Goal: Check status: Check status

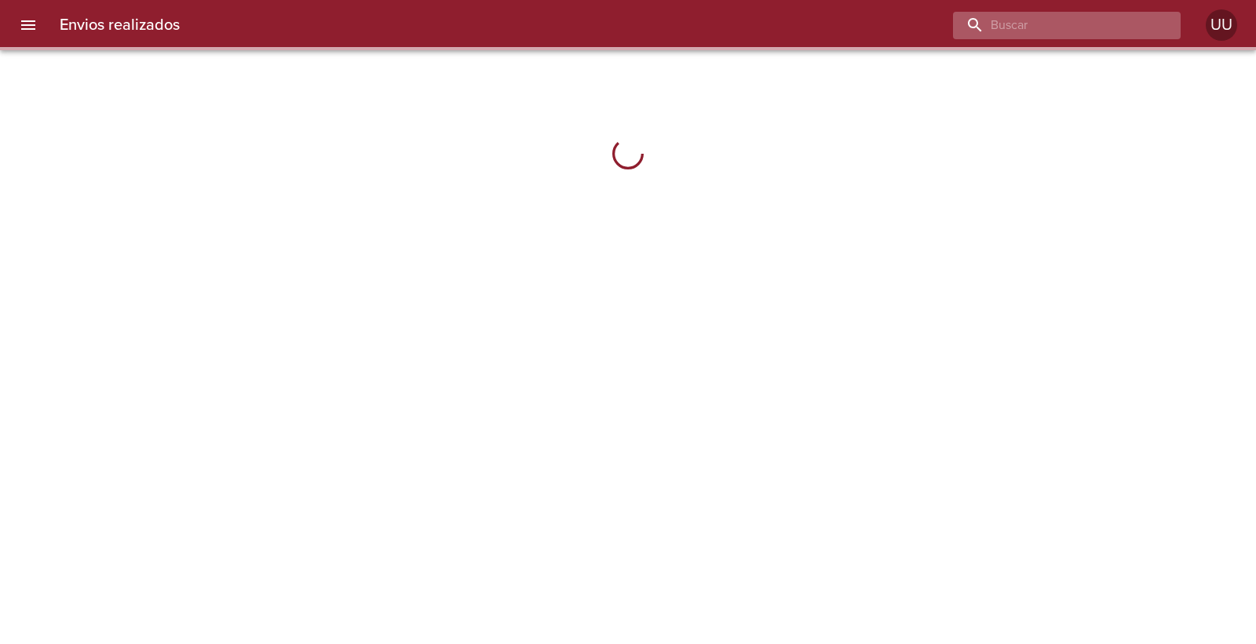
click at [1091, 33] on input "buscar" at bounding box center [1053, 25] width 201 height 27
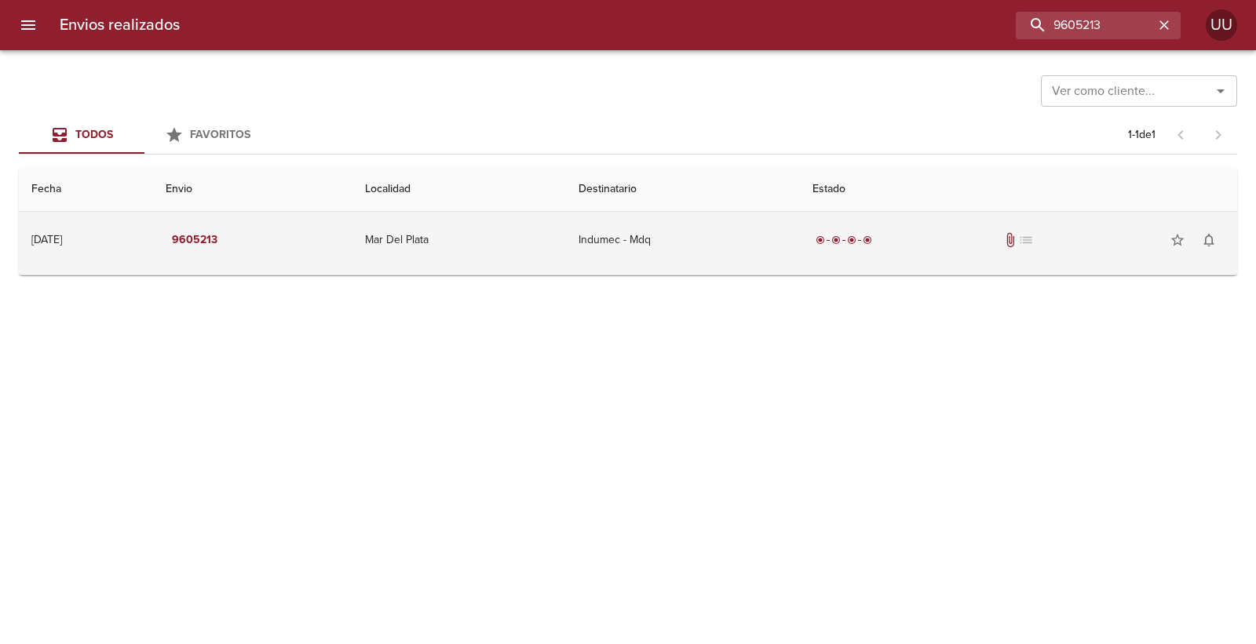
click at [671, 252] on td "Indumec - Mdq" at bounding box center [683, 240] width 234 height 57
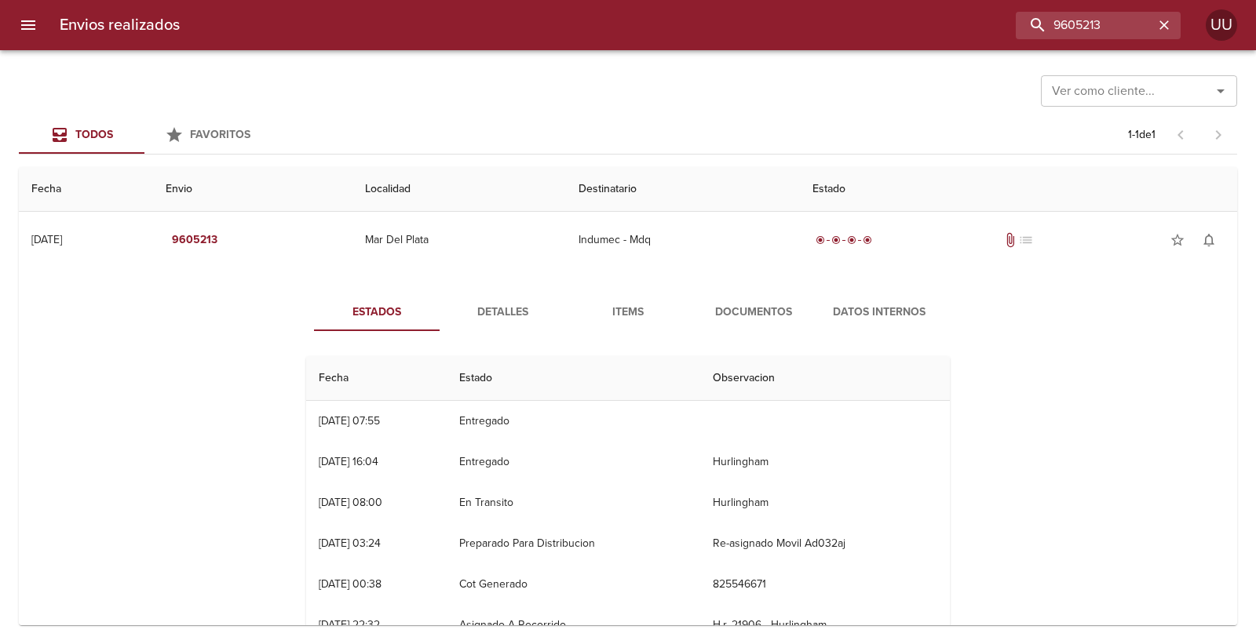
drag, startPoint x: 555, startPoint y: 472, endPoint x: 409, endPoint y: 422, distance: 154.1
click at [410, 425] on tbody "23/09 [DATE] 07:55 Entregado 22/09 [DATE] 16:04 Entregado Hurlingham 22/09 [DAT…" at bounding box center [628, 544] width 644 height 286
click at [409, 422] on td "23/09 [DATE] 07:55" at bounding box center [376, 421] width 140 height 41
click at [780, 320] on span "Documentos" at bounding box center [753, 313] width 107 height 20
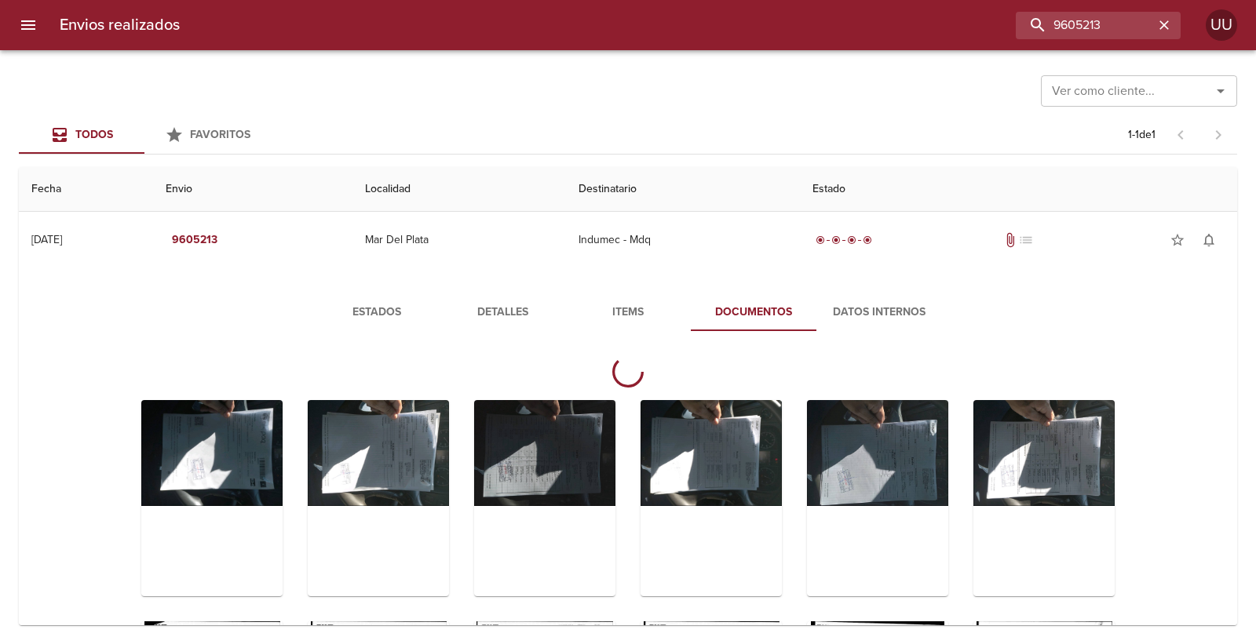
scroll to position [51, 0]
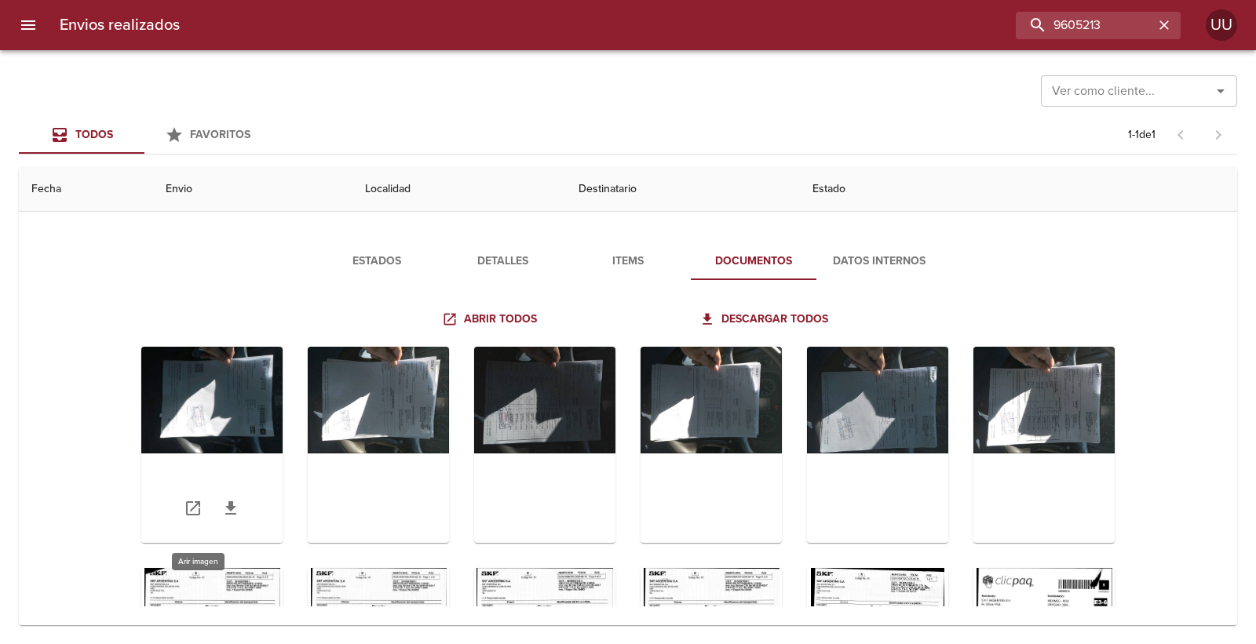
click at [253, 398] on div "Tabla de envíos del cliente" at bounding box center [211, 445] width 141 height 196
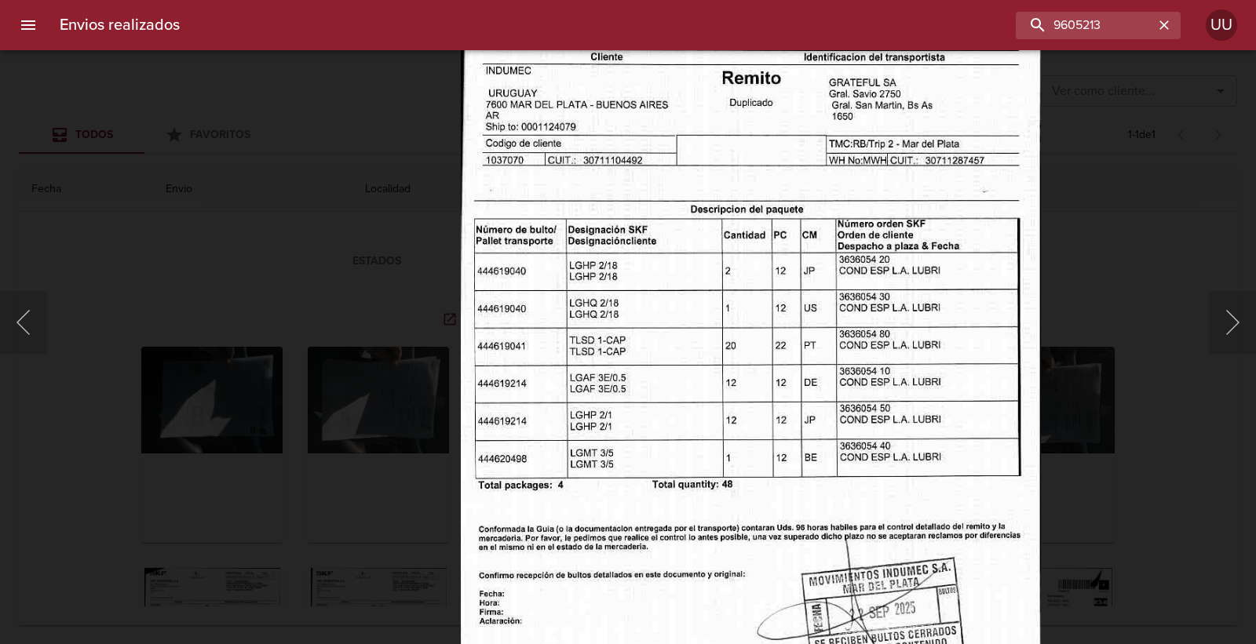
click at [601, 289] on img "Lightbox" at bounding box center [751, 330] width 580 height 839
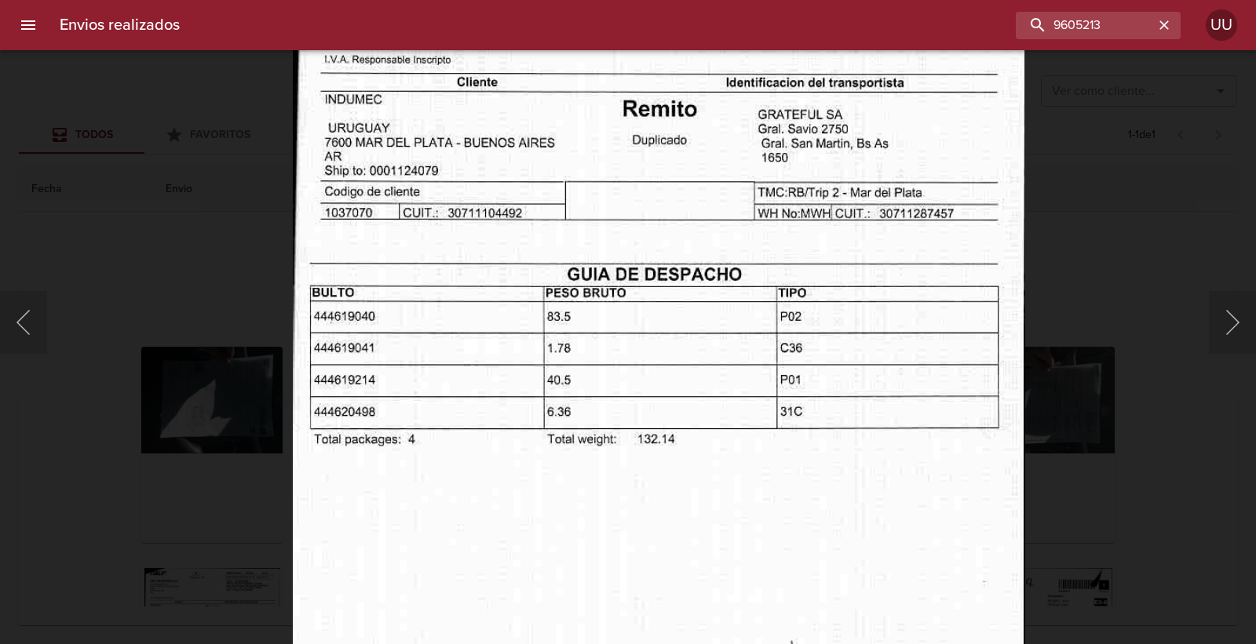
click at [610, 317] on img "Lightbox" at bounding box center [659, 428] width 732 height 1058
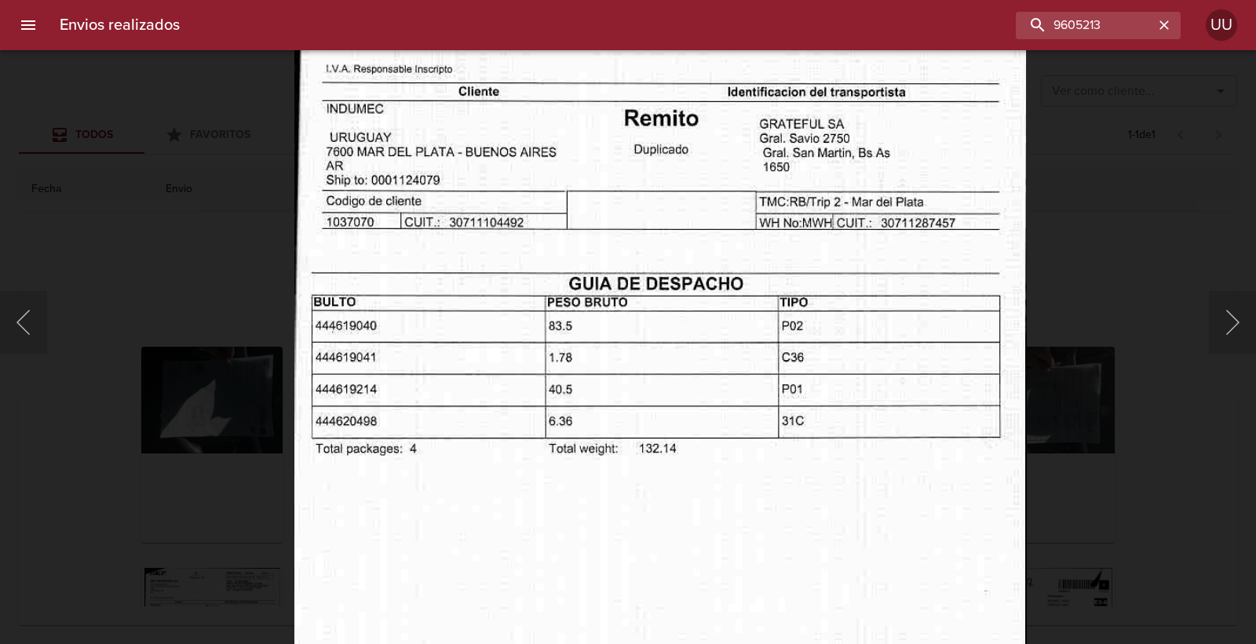
click at [610, 317] on img "Lightbox" at bounding box center [660, 437] width 732 height 1058
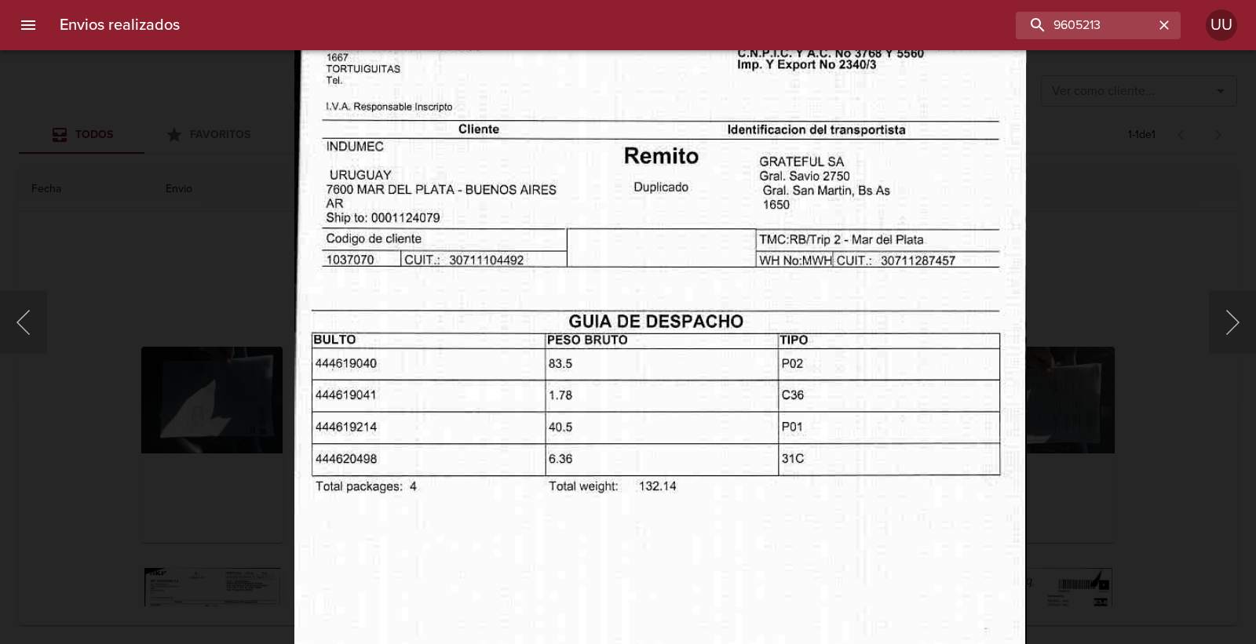
click at [618, 334] on img "Lightbox" at bounding box center [660, 475] width 732 height 1058
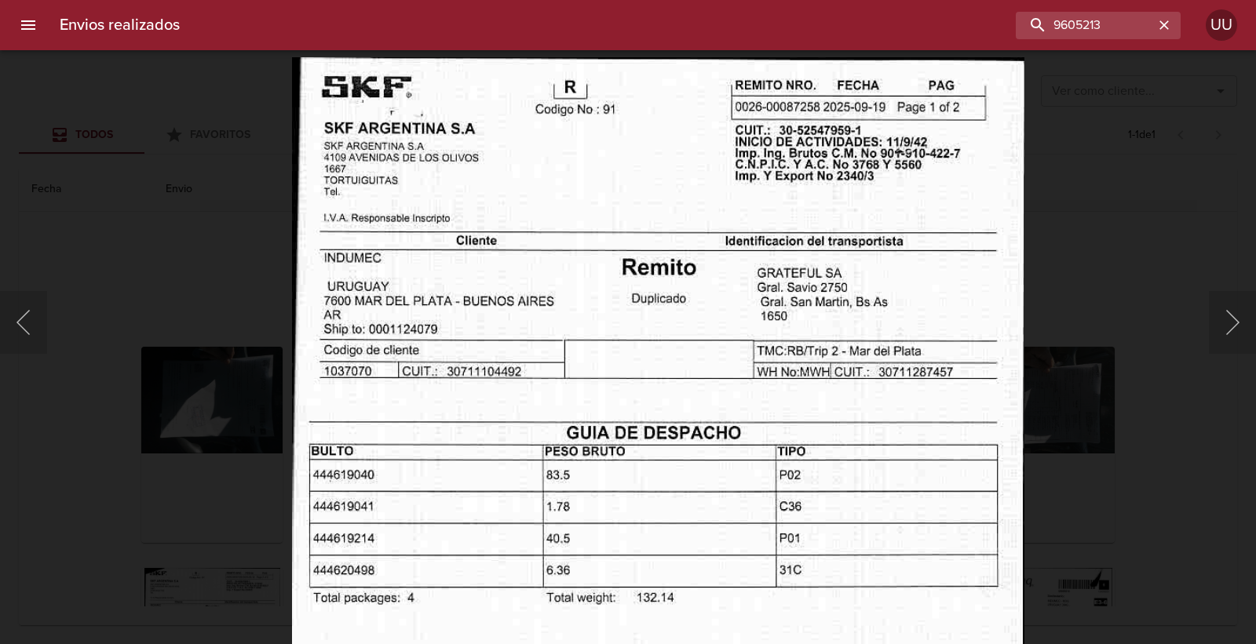
click at [633, 363] on img "Lightbox" at bounding box center [658, 586] width 732 height 1058
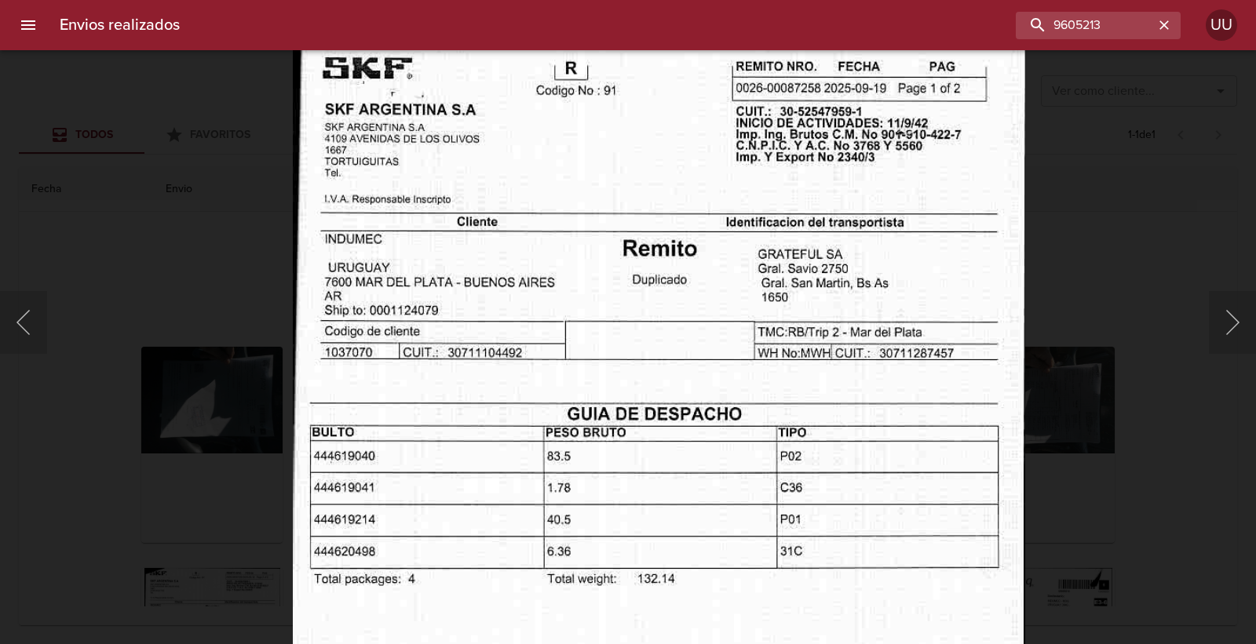
click at [634, 340] on img "Lightbox" at bounding box center [659, 567] width 732 height 1058
click at [573, 410] on img "Lightbox" at bounding box center [659, 567] width 732 height 1058
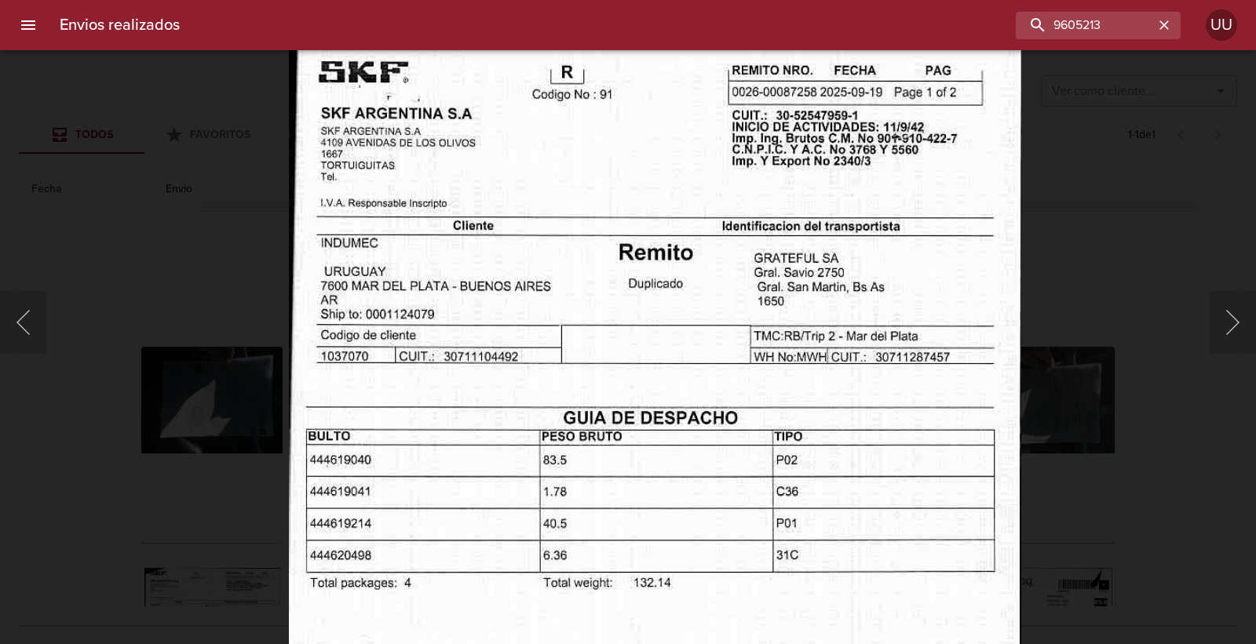
click at [609, 420] on img "Lightbox" at bounding box center [655, 571] width 732 height 1058
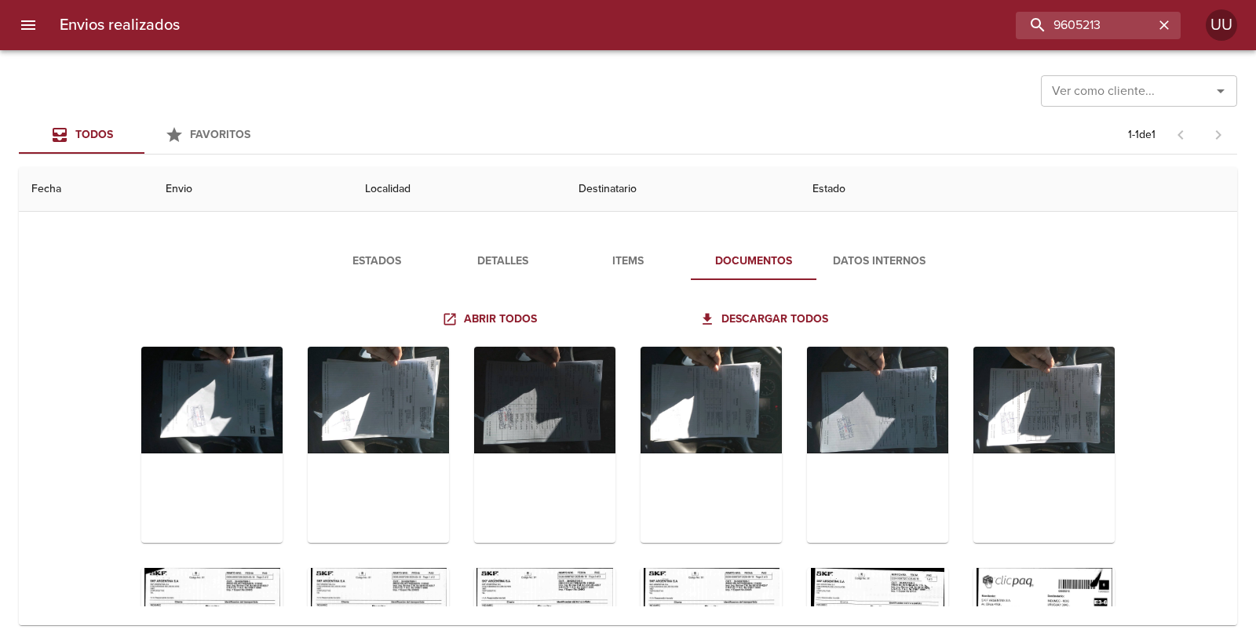
drag, startPoint x: 8, startPoint y: 323, endPoint x: 19, endPoint y: 318, distance: 12.3
click at [10, 322] on div at bounding box center [8, 322] width 16 height 644
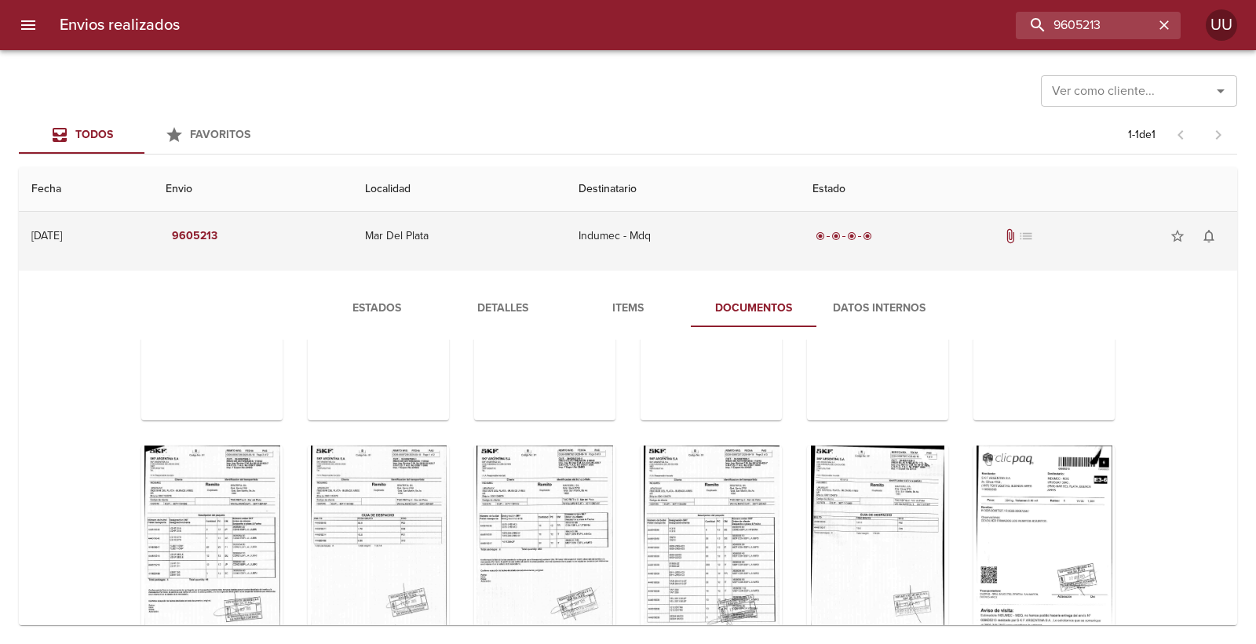
scroll to position [0, 0]
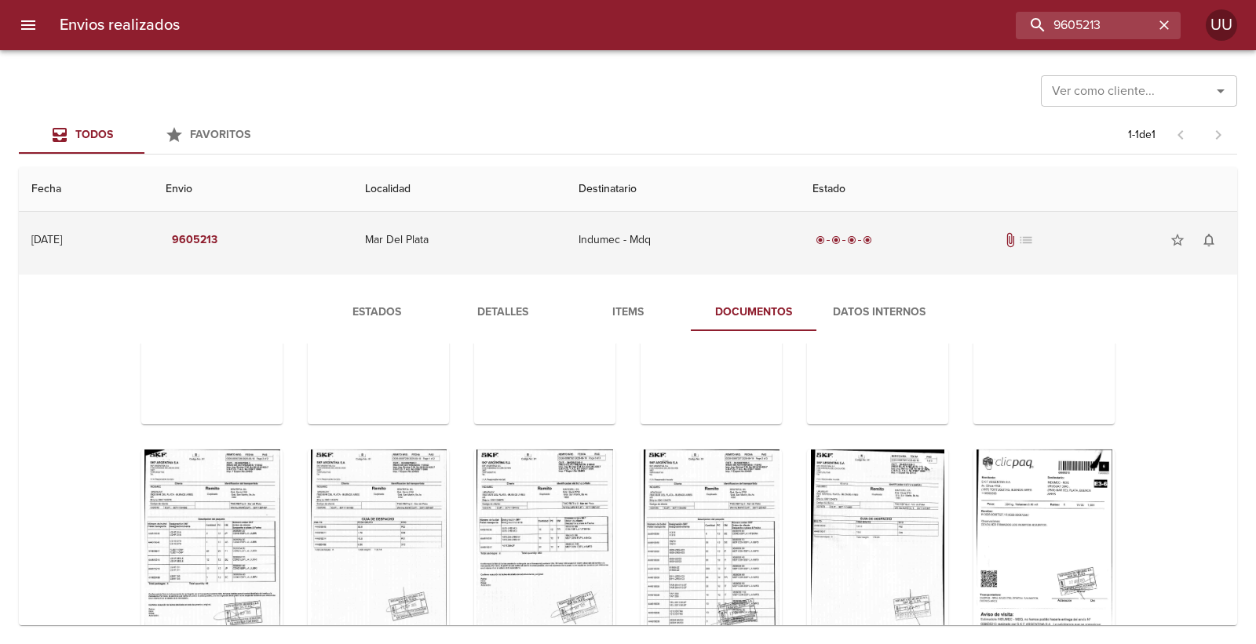
click at [594, 245] on td "Indumec - Mdq" at bounding box center [683, 240] width 234 height 57
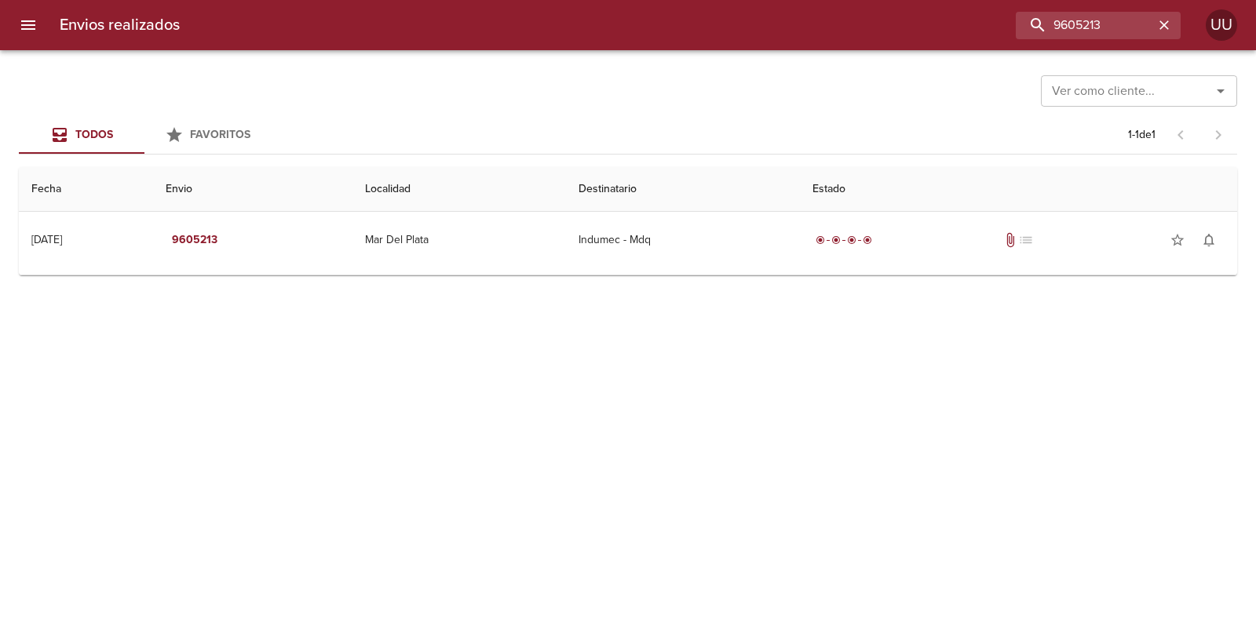
drag, startPoint x: 642, startPoint y: 232, endPoint x: 620, endPoint y: 270, distance: 44.3
click at [644, 232] on td "Indumec - Mdq" at bounding box center [683, 240] width 234 height 57
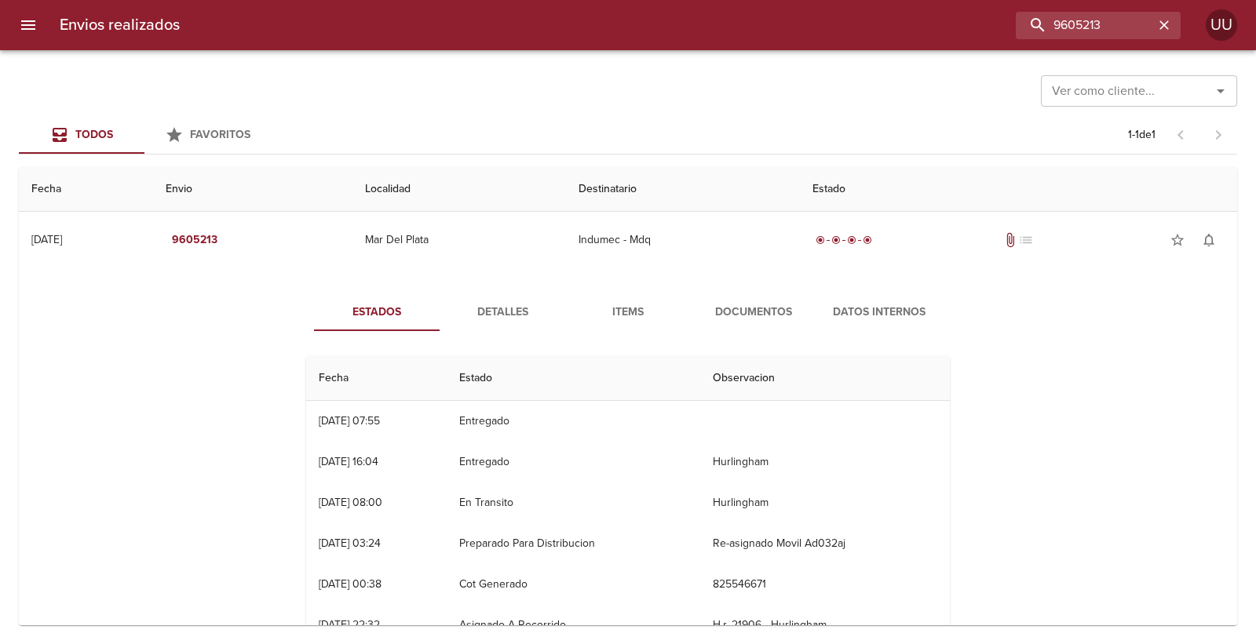
drag, startPoint x: 312, startPoint y: 418, endPoint x: 449, endPoint y: 442, distance: 138.6
click at [449, 442] on tbody "23/09 [DATE] 07:55 Entregado 22/09 [DATE] 16:04 Entregado Hurlingham 22/09 [DAT…" at bounding box center [628, 544] width 644 height 286
click at [447, 442] on td "22/09 [DATE] 16:04" at bounding box center [376, 462] width 140 height 41
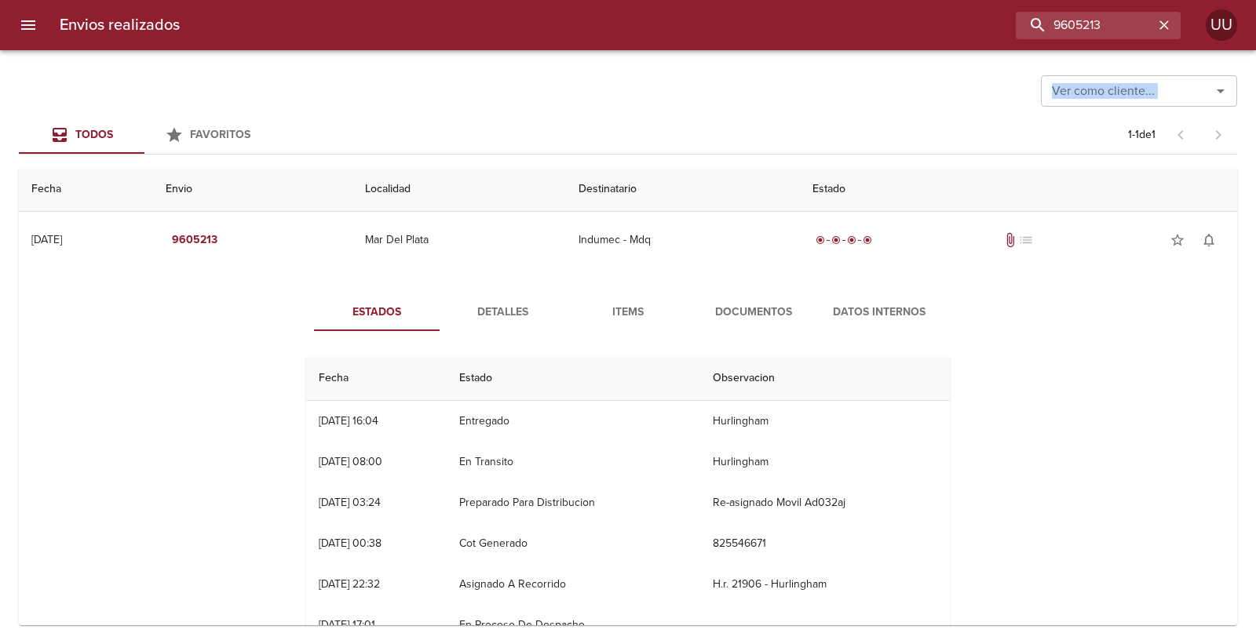
drag, startPoint x: 616, startPoint y: 126, endPoint x: 79, endPoint y: 82, distance: 538.7
click at [79, 82] on div "Ver como cliente... Ver como cliente... Todos Favoritos 1 - 1 de 1 Fecha Envio …" at bounding box center [628, 347] width 1256 height 594
click at [79, 82] on div "Ver como cliente... Ver como cliente..." at bounding box center [628, 89] width 1218 height 41
drag, startPoint x: 88, startPoint y: 74, endPoint x: 437, endPoint y: 130, distance: 353.8
click at [437, 130] on div "Ver como cliente... Ver como cliente... Todos Favoritos 1 - 1 de 1 Fecha Envio …" at bounding box center [628, 347] width 1256 height 594
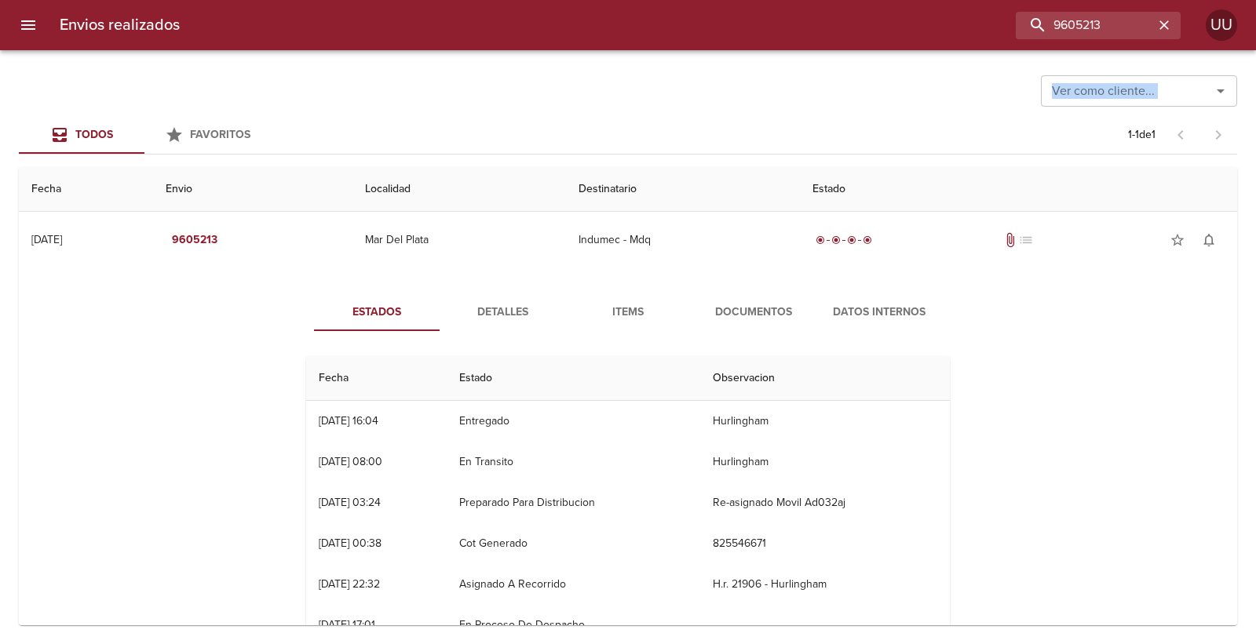
click at [437, 130] on div "Todos Favoritos 1 - 1 de 1" at bounding box center [628, 135] width 1218 height 38
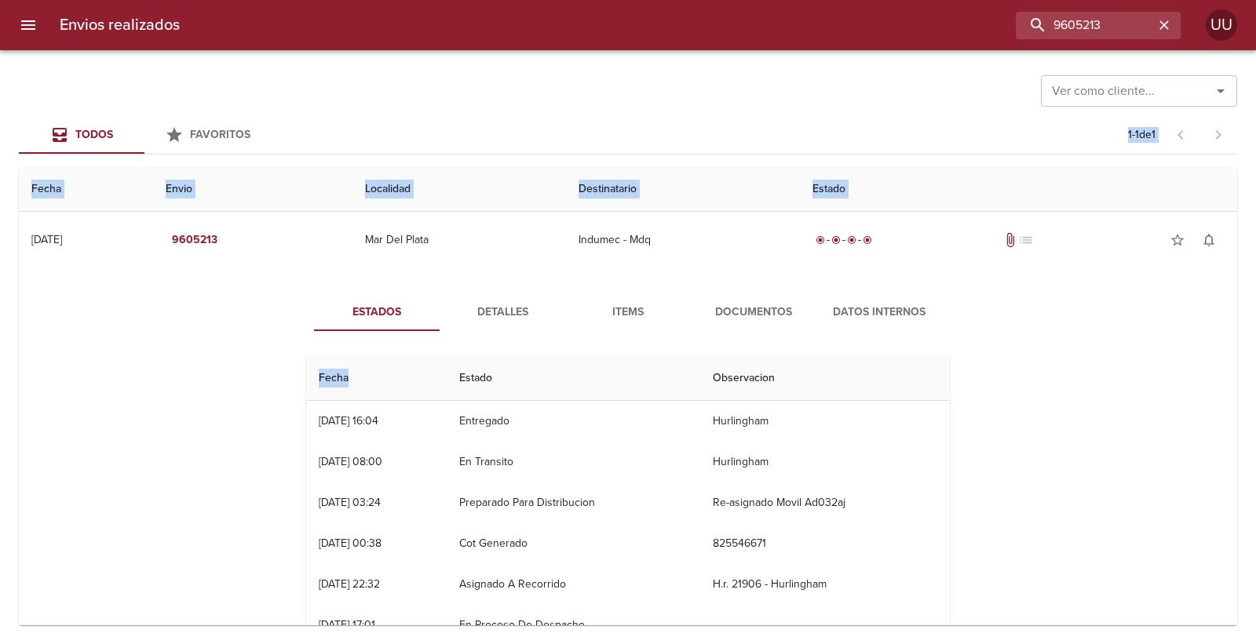
drag, startPoint x: 437, startPoint y: 130, endPoint x: 1038, endPoint y: 355, distance: 641.7
click at [1032, 336] on div "Ver como cliente... Ver como cliente... Todos Favoritos 1 - 1 de 1 Fecha Envio …" at bounding box center [628, 347] width 1256 height 594
click at [1052, 385] on div "Estados Detalles Items Documentos Datos Internos Fecha Estado Observacion 23/09…" at bounding box center [627, 476] width 1193 height 402
drag, startPoint x: 1060, startPoint y: 397, endPoint x: 312, endPoint y: 89, distance: 808.3
click at [312, 89] on div "Ver como cliente... Ver como cliente... Todos Favoritos 1 - 1 de 1 Fecha Envio …" at bounding box center [628, 347] width 1256 height 594
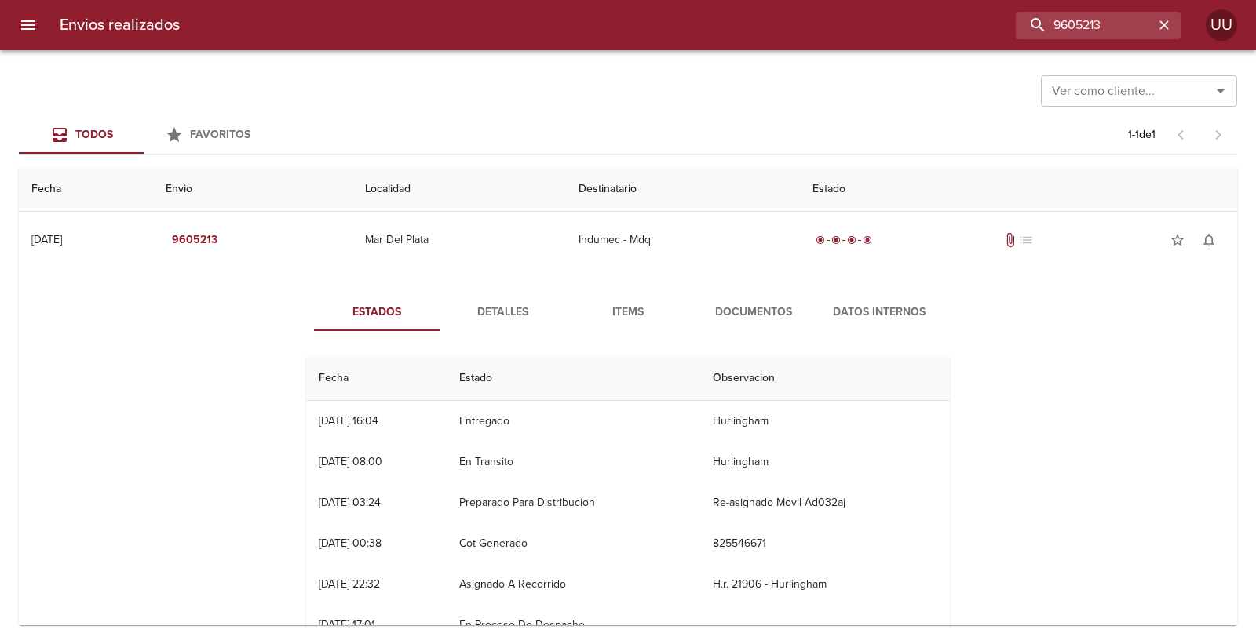
click at [312, 89] on div "Ver como cliente... Ver como cliente..." at bounding box center [628, 89] width 1218 height 41
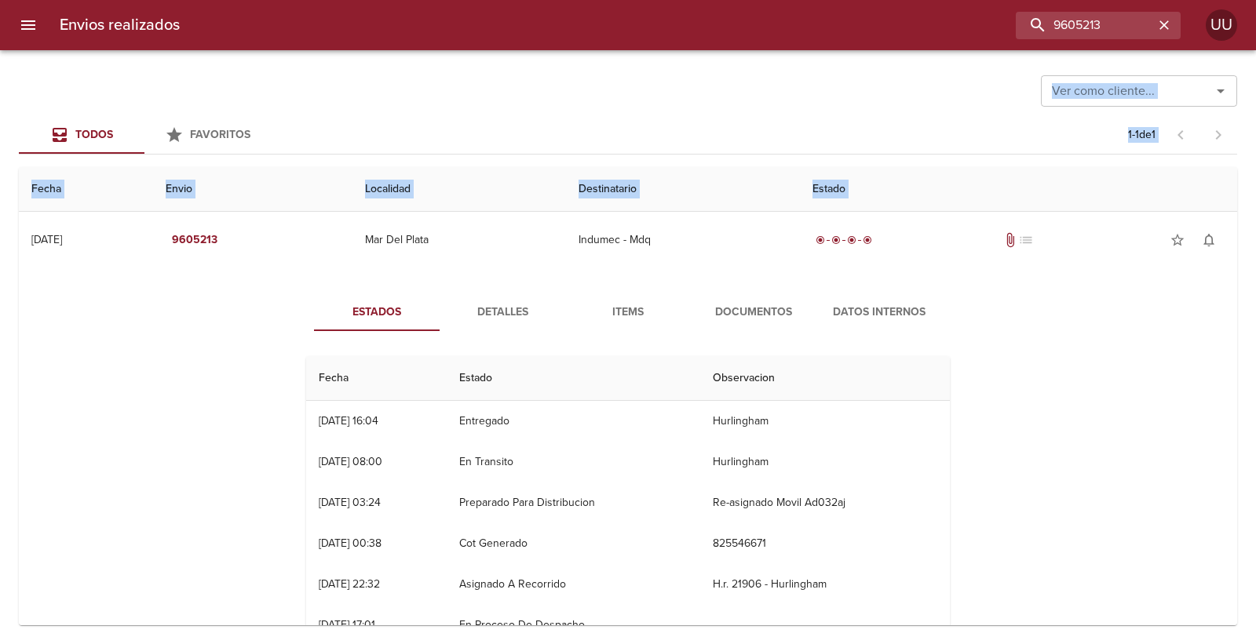
drag, startPoint x: 917, startPoint y: 334, endPoint x: 1005, endPoint y: 451, distance: 146.8
click at [1002, 451] on div "Ver como cliente... Ver como cliente... Todos Favoritos 1 - 1 de 1 Fecha Envio …" at bounding box center [628, 347] width 1256 height 594
click at [1005, 451] on div "Estados Detalles Items Documentos Datos Internos Fecha Estado Observacion 23/09…" at bounding box center [627, 476] width 1193 height 402
drag, startPoint x: 1083, startPoint y: 458, endPoint x: 600, endPoint y: 128, distance: 584.9
click at [600, 128] on div "Ver como cliente... Ver como cliente... Todos Favoritos 1 - 1 de 1 Fecha Envio …" at bounding box center [628, 347] width 1256 height 594
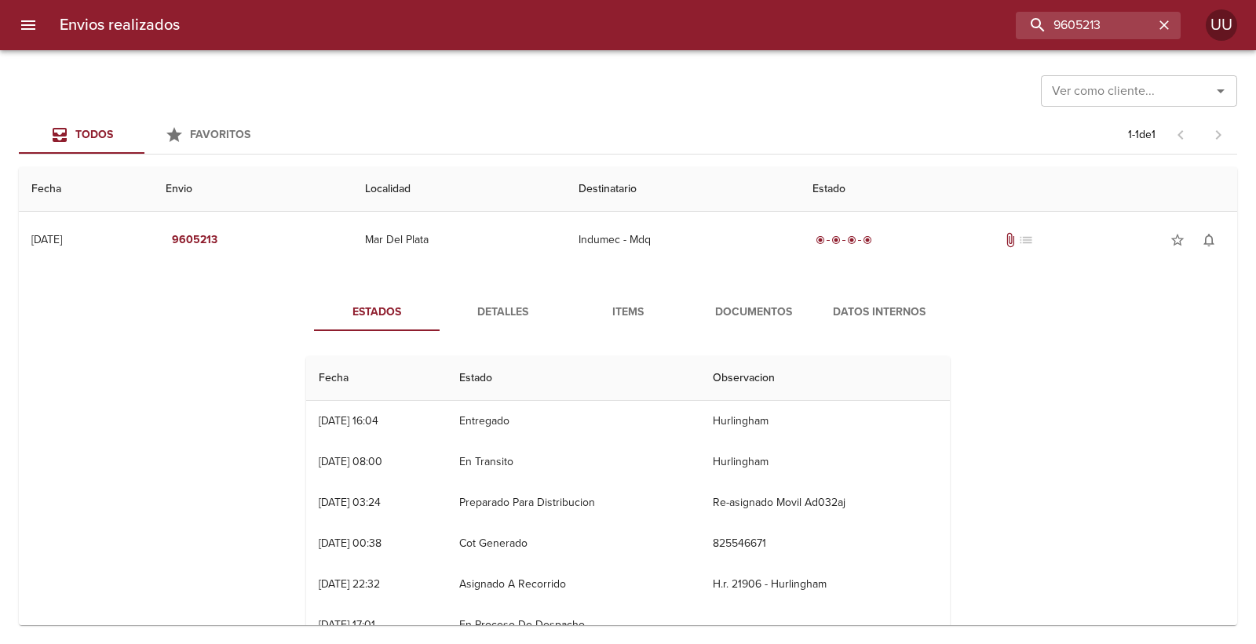
click at [600, 128] on div "Todos Favoritos 1 - 1 de 1" at bounding box center [628, 135] width 1218 height 38
drag, startPoint x: 631, startPoint y: 120, endPoint x: 990, endPoint y: 406, distance: 459.1
click at [990, 406] on div "Ver como cliente... Ver como cliente... Todos Favoritos 1 - 1 de 1 Fecha Envio …" at bounding box center [628, 347] width 1256 height 594
click at [990, 406] on div "Estados Detalles Items Documentos Datos Internos Fecha Estado Observacion 23/09…" at bounding box center [627, 476] width 1193 height 402
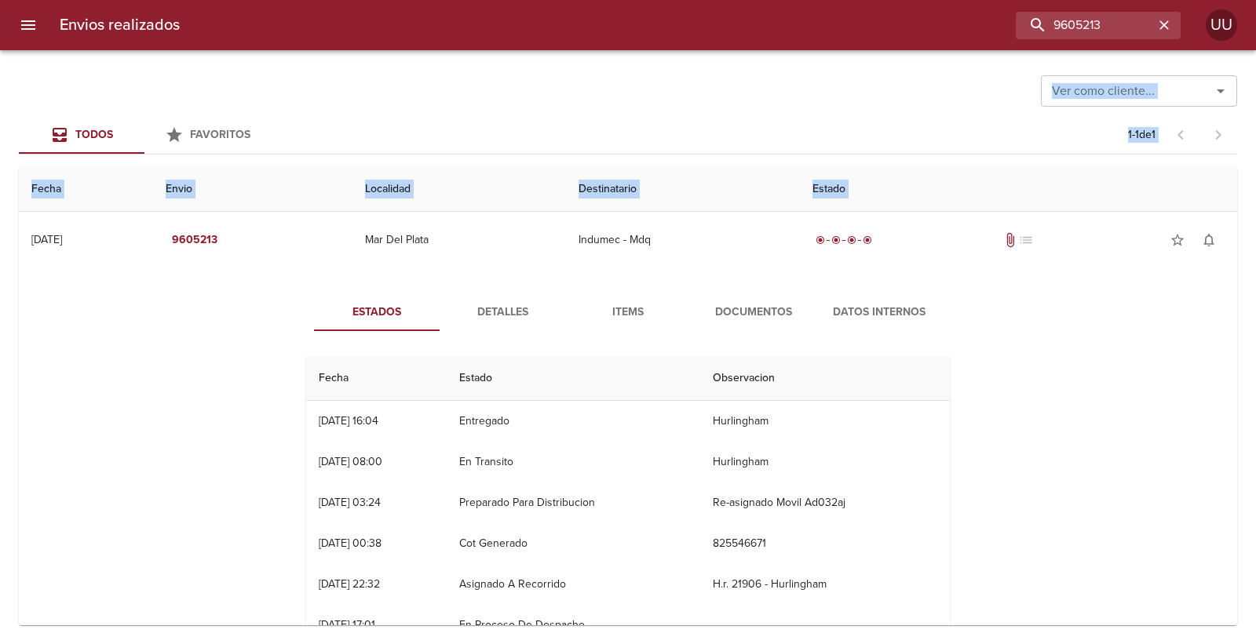
drag, startPoint x: 1052, startPoint y: 440, endPoint x: 555, endPoint y: 84, distance: 611.5
click at [555, 84] on div "Ver como cliente... Ver como cliente... Todos Favoritos 1 - 1 de 1 Fecha Envio …" at bounding box center [628, 347] width 1256 height 594
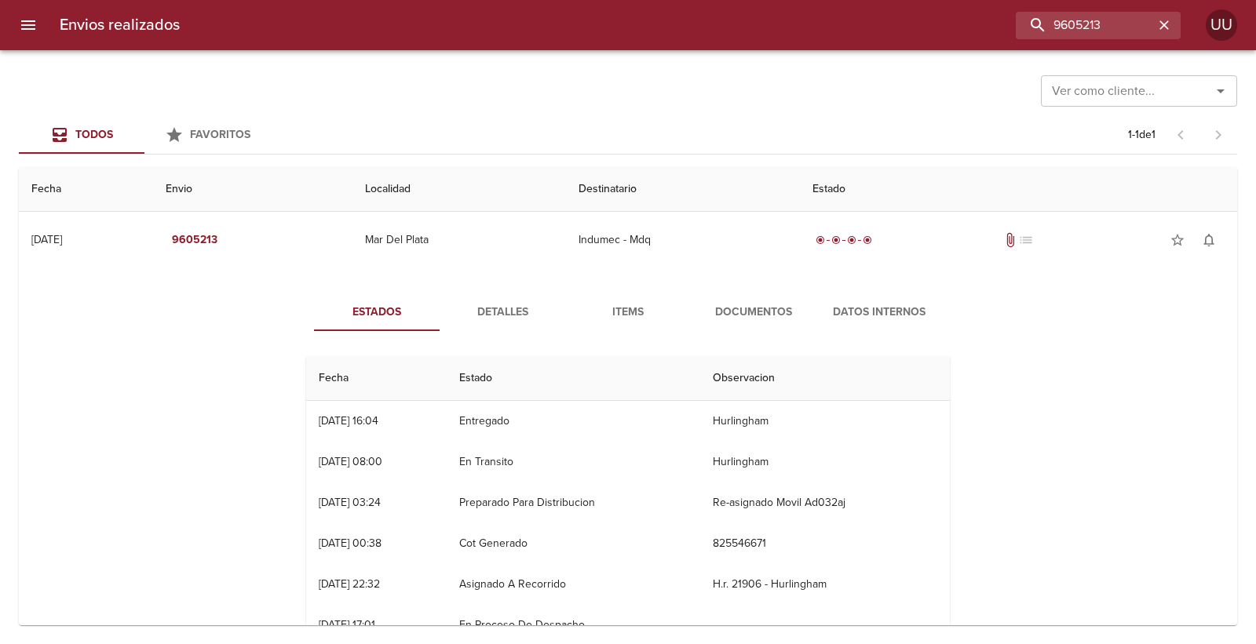
click at [555, 84] on div "Ver como cliente... Ver como cliente..." at bounding box center [628, 89] width 1218 height 41
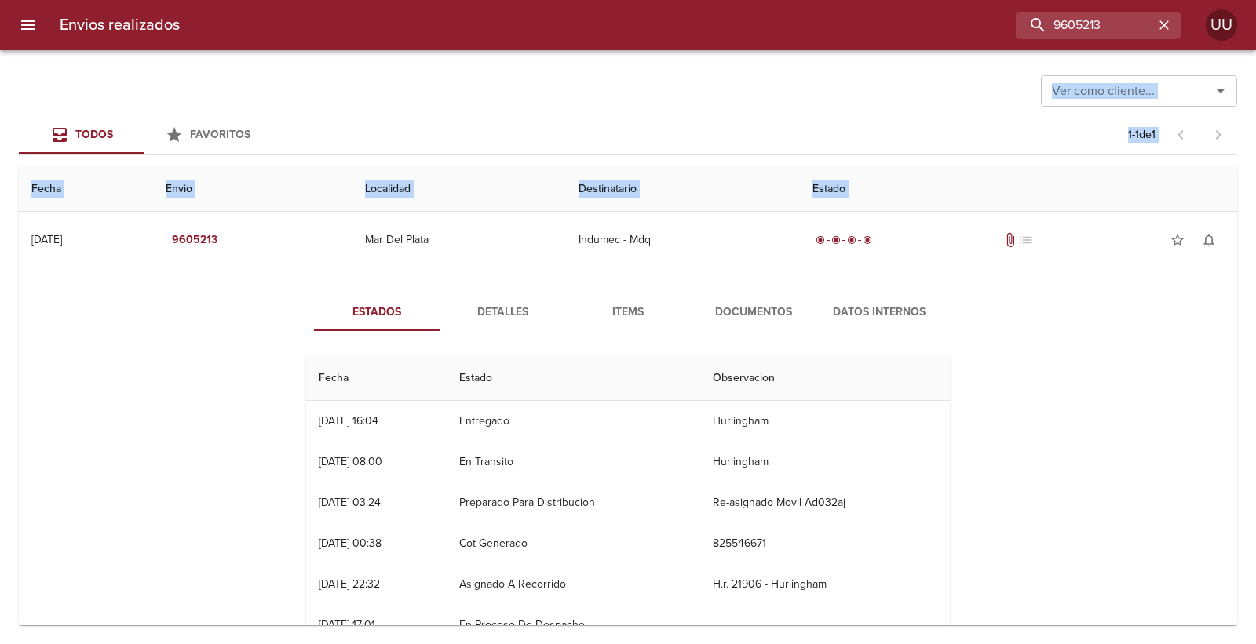
drag, startPoint x: 555, startPoint y: 84, endPoint x: 1107, endPoint y: 448, distance: 661.1
click at [1107, 448] on div "Ver como cliente... Ver como cliente... Todos Favoritos 1 - 1 de 1 Fecha Envio …" at bounding box center [628, 347] width 1256 height 594
click at [1107, 448] on div "Estados Detalles Items Documentos Datos Internos Fecha Estado Observacion 23/09…" at bounding box center [627, 476] width 1193 height 402
drag, startPoint x: 1107, startPoint y: 452, endPoint x: 639, endPoint y: 119, distance: 574.0
click at [639, 119] on div "Ver como cliente... Ver como cliente... Todos Favoritos 1 - 1 de 1 Fecha Envio …" at bounding box center [628, 347] width 1256 height 594
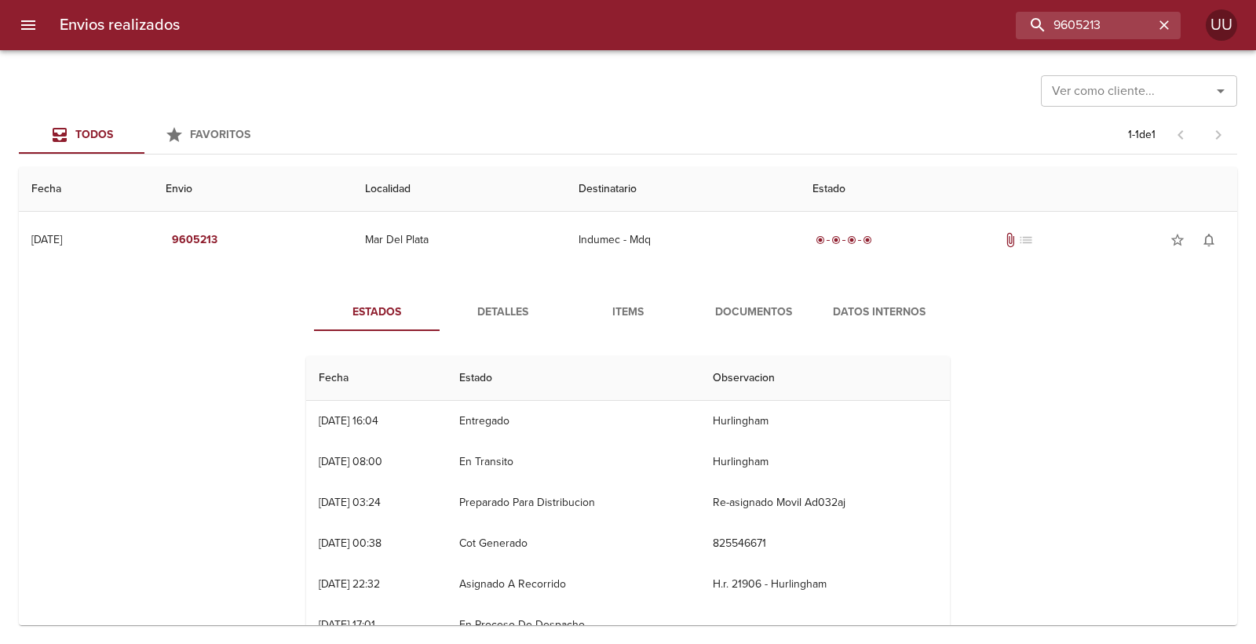
click at [639, 119] on div "Todos Favoritos 1 - 1 de 1" at bounding box center [628, 135] width 1218 height 38
drag, startPoint x: 639, startPoint y: 119, endPoint x: 1045, endPoint y: 419, distance: 505.1
click at [1045, 419] on div "Ver como cliente... Ver como cliente... Todos Favoritos 1 - 1 de 1 Fecha Envio …" at bounding box center [628, 347] width 1256 height 594
click at [1045, 419] on div "Estados Detalles Items Documentos Datos Internos Fecha Estado Observacion 23/09…" at bounding box center [627, 476] width 1193 height 402
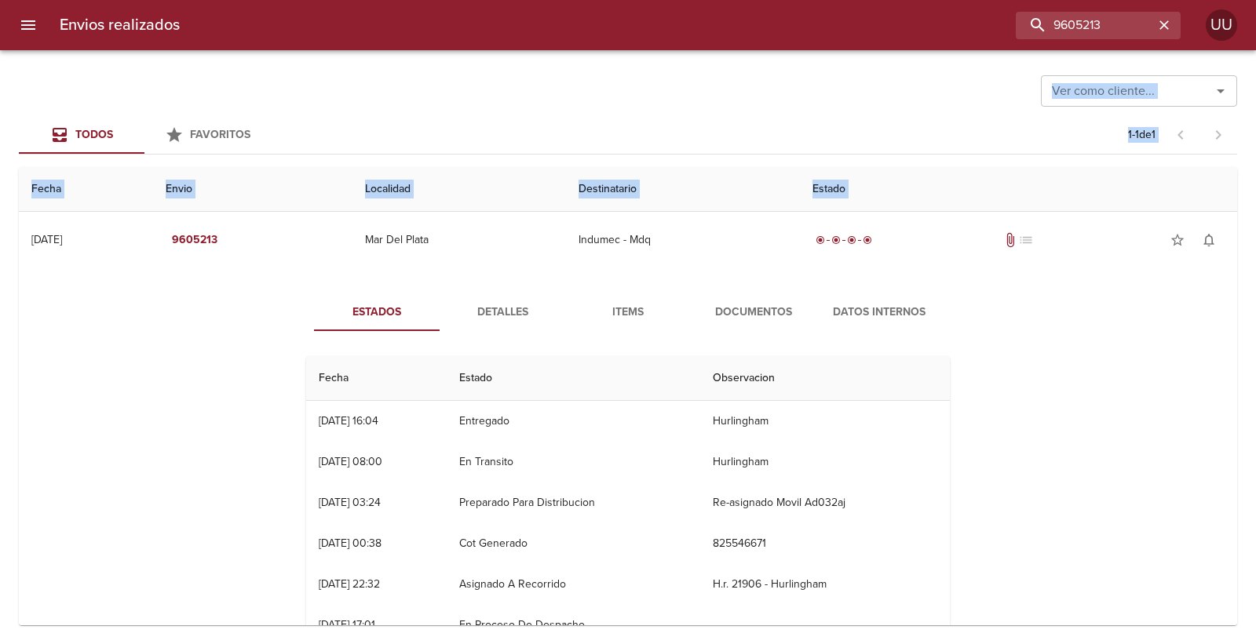
drag, startPoint x: 1041, startPoint y: 436, endPoint x: 746, endPoint y: 112, distance: 438.9
click at [746, 112] on div "Ver como cliente... Ver como cliente... Todos Favoritos 1 - 1 de 1 Fecha Envio …" at bounding box center [628, 347] width 1256 height 594
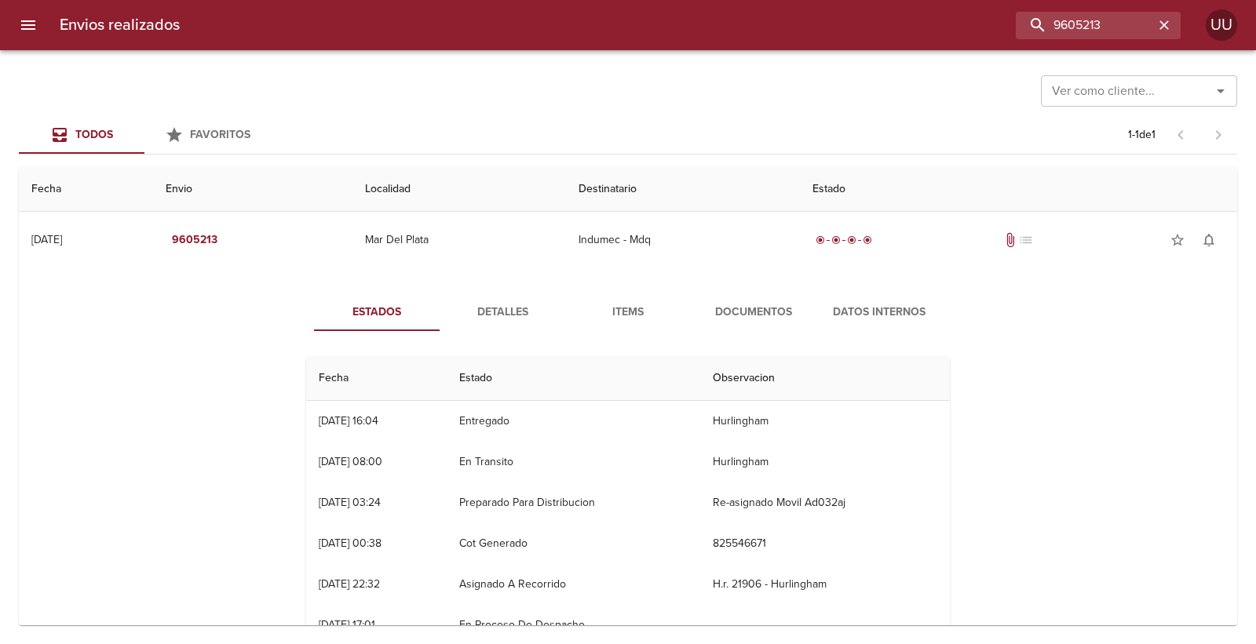
click at [746, 112] on div "Ver como cliente... Ver como cliente... Todos Favoritos 1 - 1 de 1 Fecha Envio …" at bounding box center [628, 347] width 1256 height 594
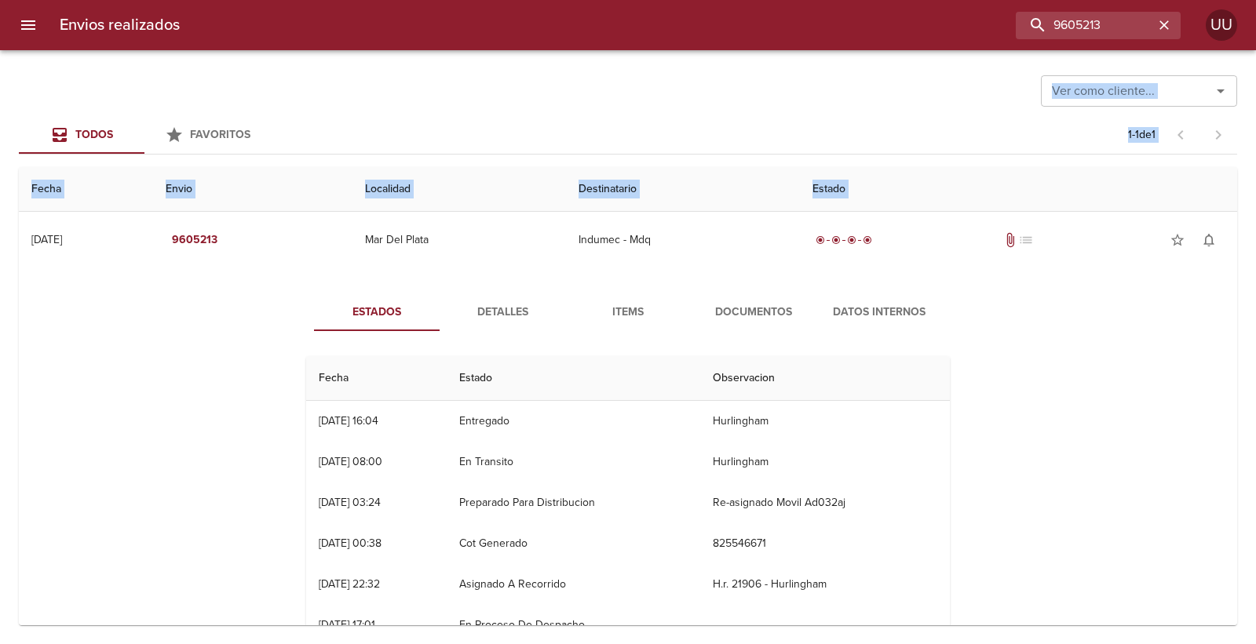
drag, startPoint x: 764, startPoint y: 142, endPoint x: 1033, endPoint y: 479, distance: 430.6
click at [1033, 479] on div "Ver como cliente... Ver como cliente... Todos Favoritos 1 - 1 de 1 Fecha Envio …" at bounding box center [628, 347] width 1256 height 594
click at [1033, 479] on div "Estados Detalles Items Documentos Datos Internos Fecha Estado Observacion 23/09…" at bounding box center [627, 476] width 1193 height 402
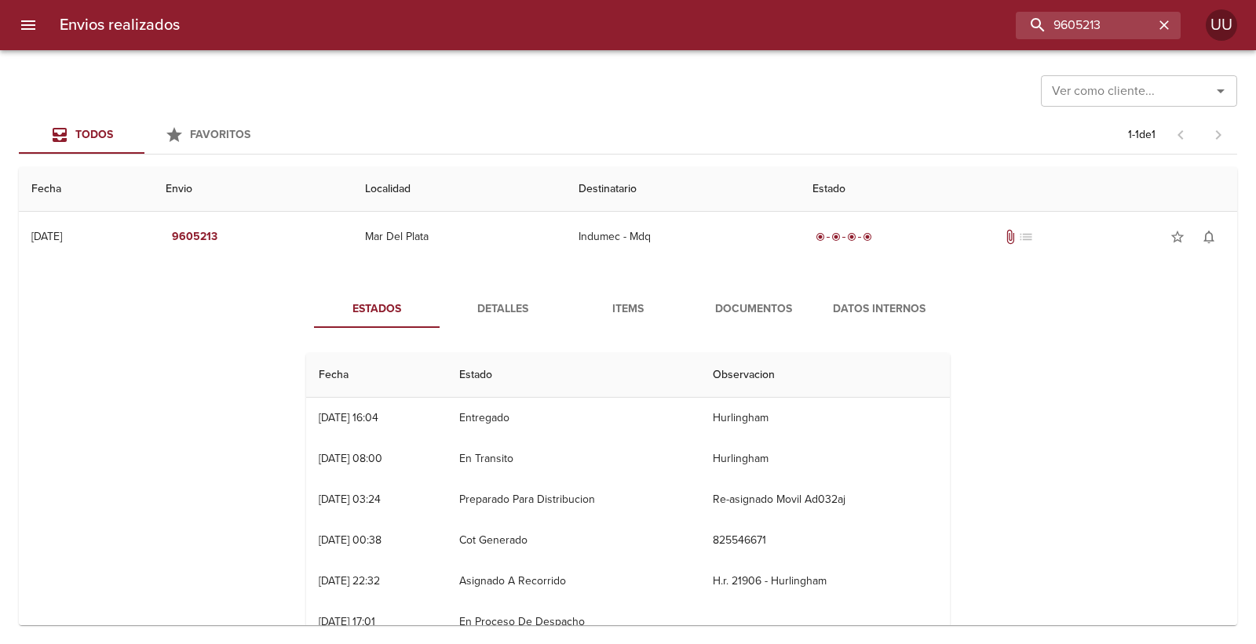
scroll to position [0, 0]
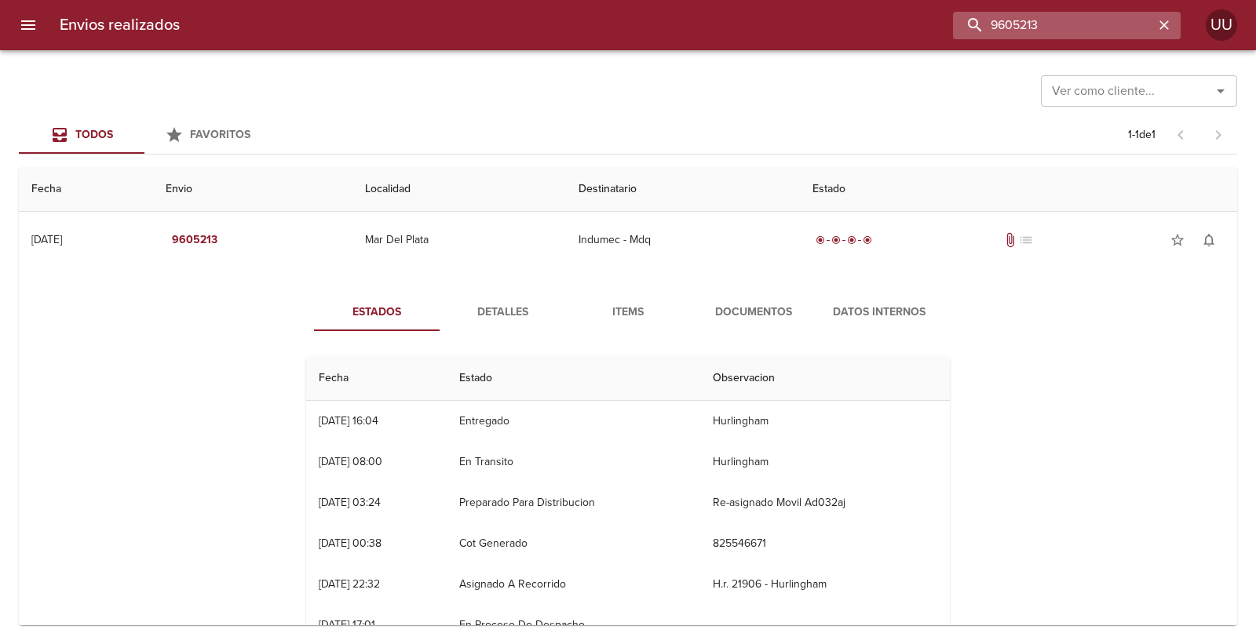
click at [1099, 21] on input "9605213" at bounding box center [1053, 25] width 201 height 27
drag, startPoint x: 1105, startPoint y: 21, endPoint x: 601, endPoint y: 34, distance: 504.0
click at [601, 34] on div "9605213" at bounding box center [686, 25] width 988 height 27
type input "x|"
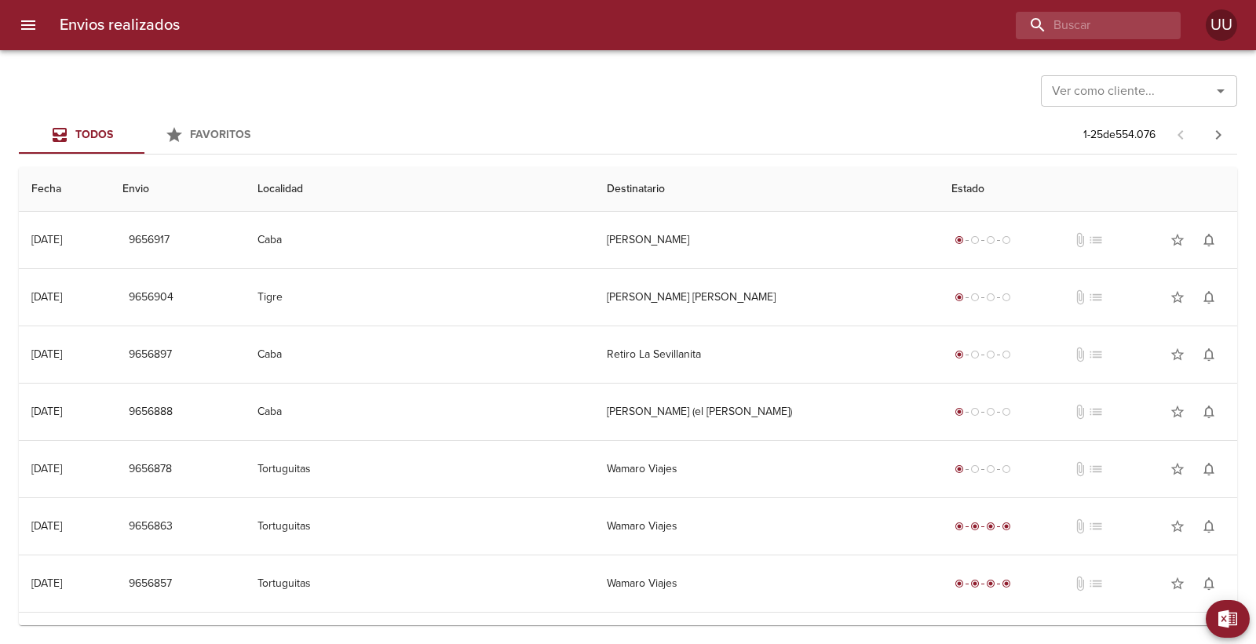
drag, startPoint x: 631, startPoint y: 158, endPoint x: 621, endPoint y: 162, distance: 11.2
click at [628, 159] on div "Ver como cliente... Ver como cliente... Todos Favoritos 1 - 25 de 554.076 Fecha…" at bounding box center [628, 347] width 1256 height 594
click at [594, 183] on th "Destinatario" at bounding box center [766, 189] width 345 height 45
drag, startPoint x: 560, startPoint y: 189, endPoint x: 640, endPoint y: 185, distance: 80.1
click at [640, 185] on th "Destinatario" at bounding box center [766, 189] width 345 height 45
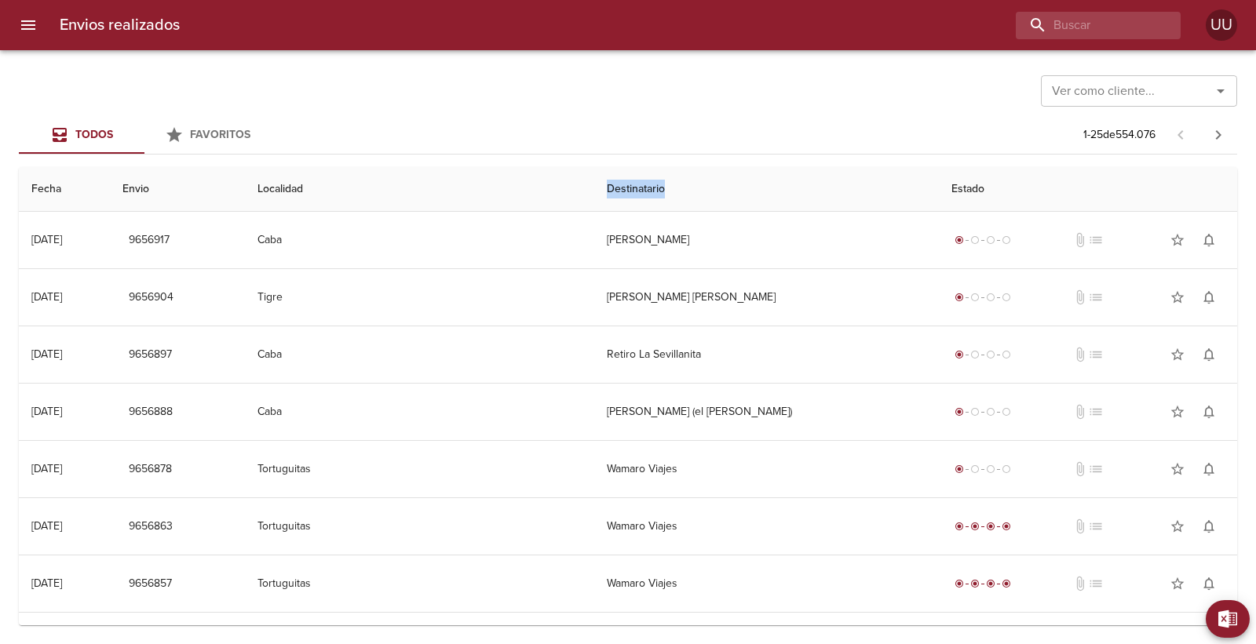
click at [640, 185] on th "Destinatario" at bounding box center [766, 189] width 345 height 45
drag, startPoint x: 664, startPoint y: 181, endPoint x: 571, endPoint y: 169, distance: 94.1
click at [594, 169] on th "Destinatario" at bounding box center [766, 189] width 345 height 45
drag, startPoint x: 583, startPoint y: 184, endPoint x: 655, endPoint y: 190, distance: 71.6
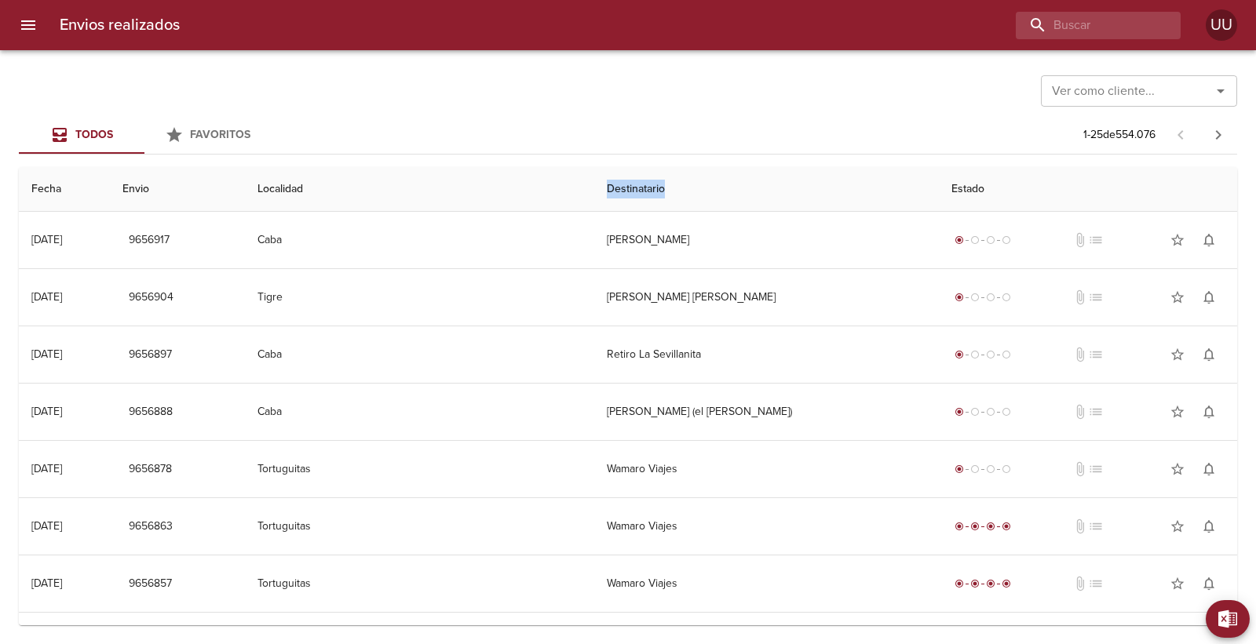
click at [655, 190] on th "Destinatario" at bounding box center [766, 189] width 345 height 45
drag, startPoint x: 655, startPoint y: 190, endPoint x: 21, endPoint y: 136, distance: 635.7
click at [21, 136] on div "Ver como cliente... Ver como cliente... Todos Favoritos 1 - 25 de 554.076 Fecha…" at bounding box center [628, 347] width 1256 height 594
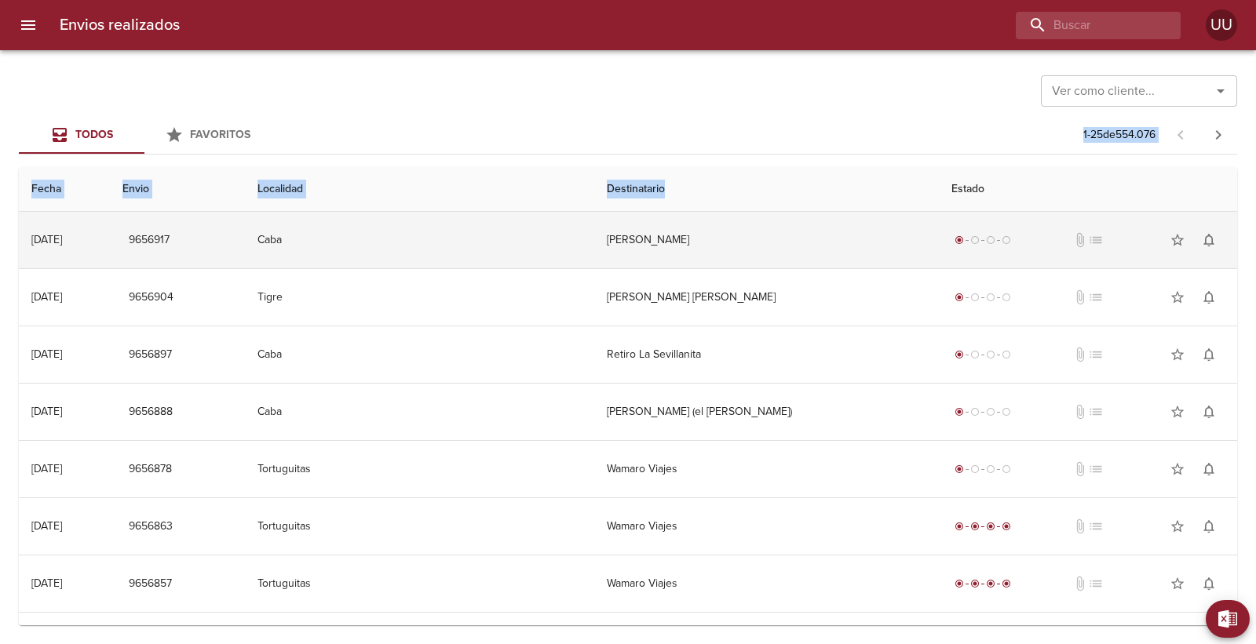
click at [245, 220] on td "9656917" at bounding box center [177, 240] width 135 height 57
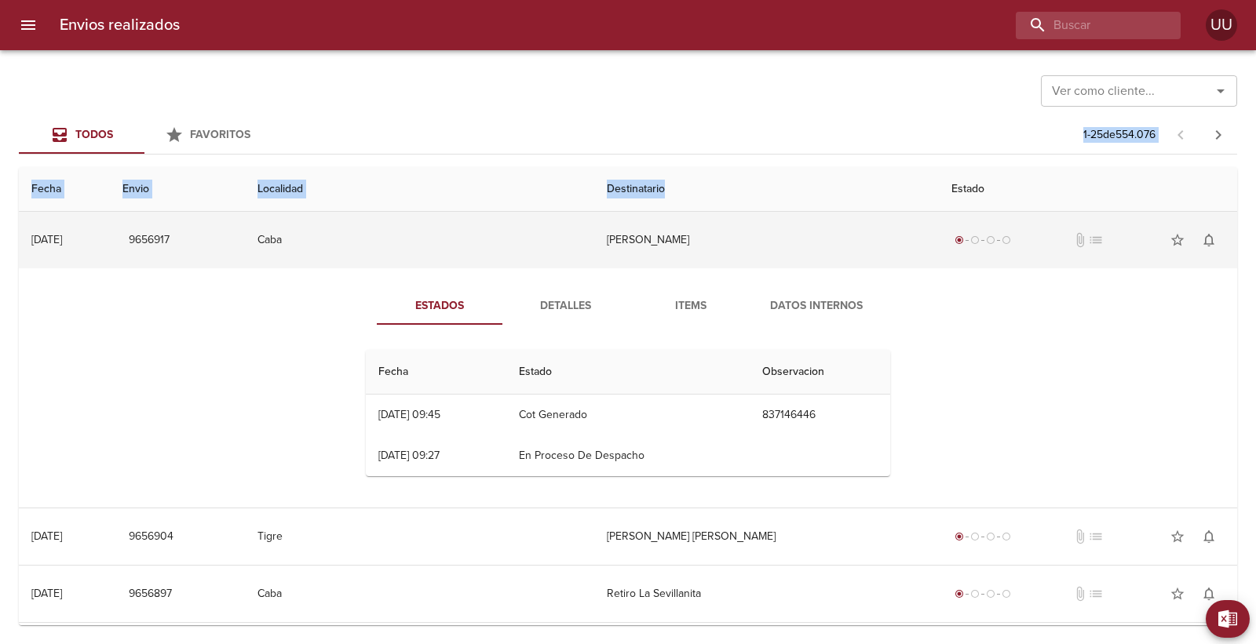
click at [403, 236] on td "Caba" at bounding box center [419, 240] width 349 height 57
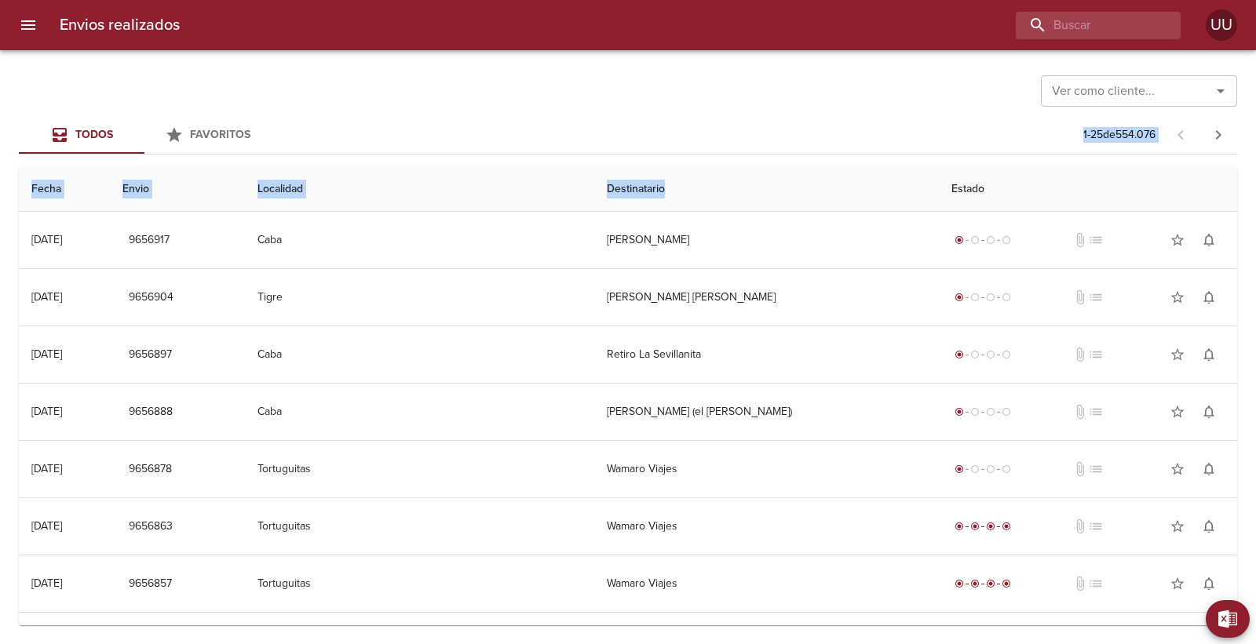
click at [515, 193] on th "Localidad" at bounding box center [419, 189] width 349 height 45
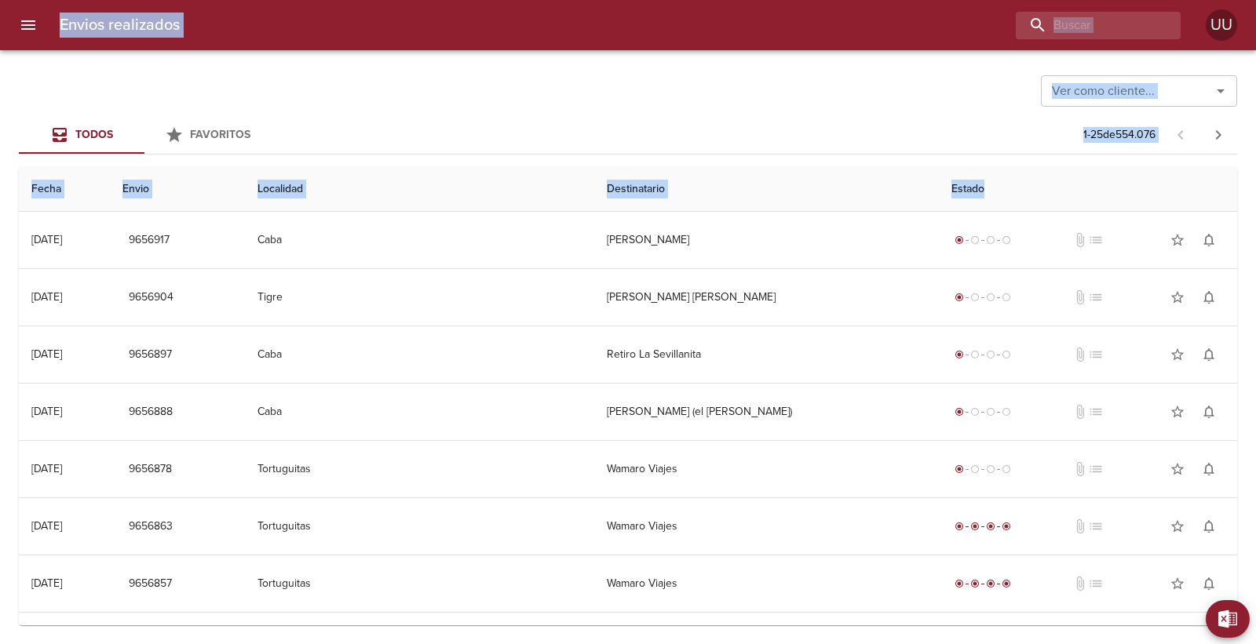
drag, startPoint x: 16, startPoint y: 190, endPoint x: 1039, endPoint y: 185, distance: 1022.6
click at [1039, 0] on div "Envios realizados UU Exportar a Excel Desde Hasta Descargar Exportar Ver como c…" at bounding box center [628, 0] width 1256 height 0
click at [1039, 185] on th "Estado" at bounding box center [1088, 189] width 298 height 45
drag, startPoint x: 1057, startPoint y: 184, endPoint x: 983, endPoint y: 87, distance: 122.0
click at [983, 87] on div "Ver como cliente... Ver como cliente... Todos Favoritos 1 - 25 de 554.076 Fecha…" at bounding box center [628, 347] width 1256 height 594
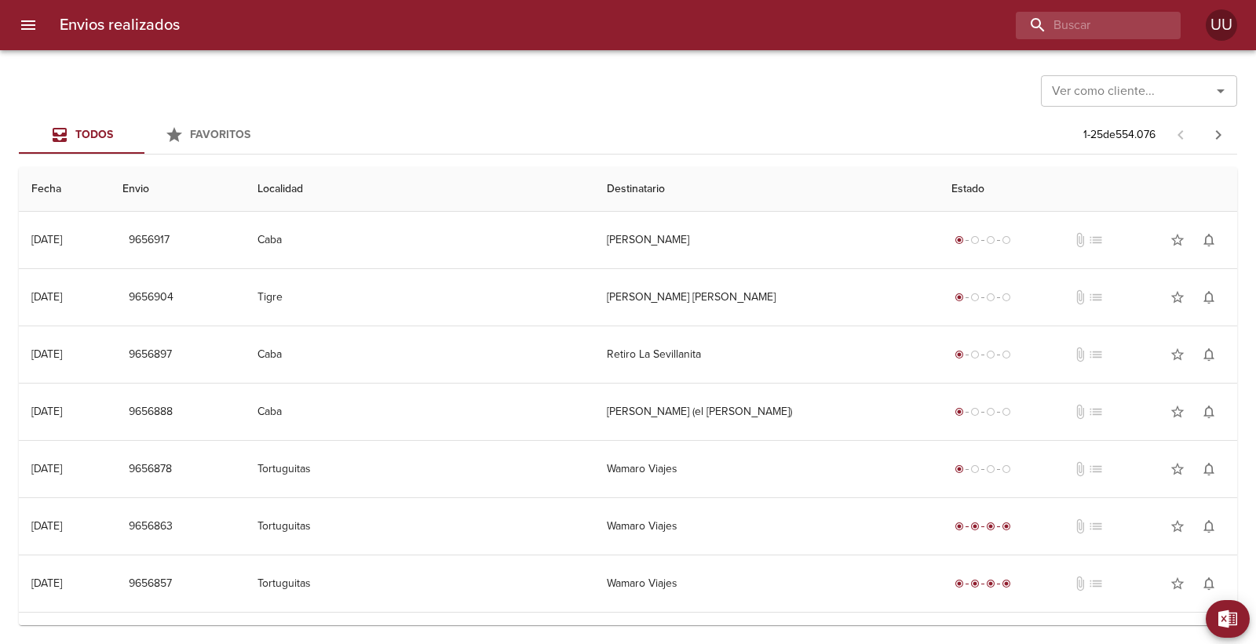
click at [983, 87] on div "Ver como cliente... Ver como cliente..." at bounding box center [628, 89] width 1218 height 41
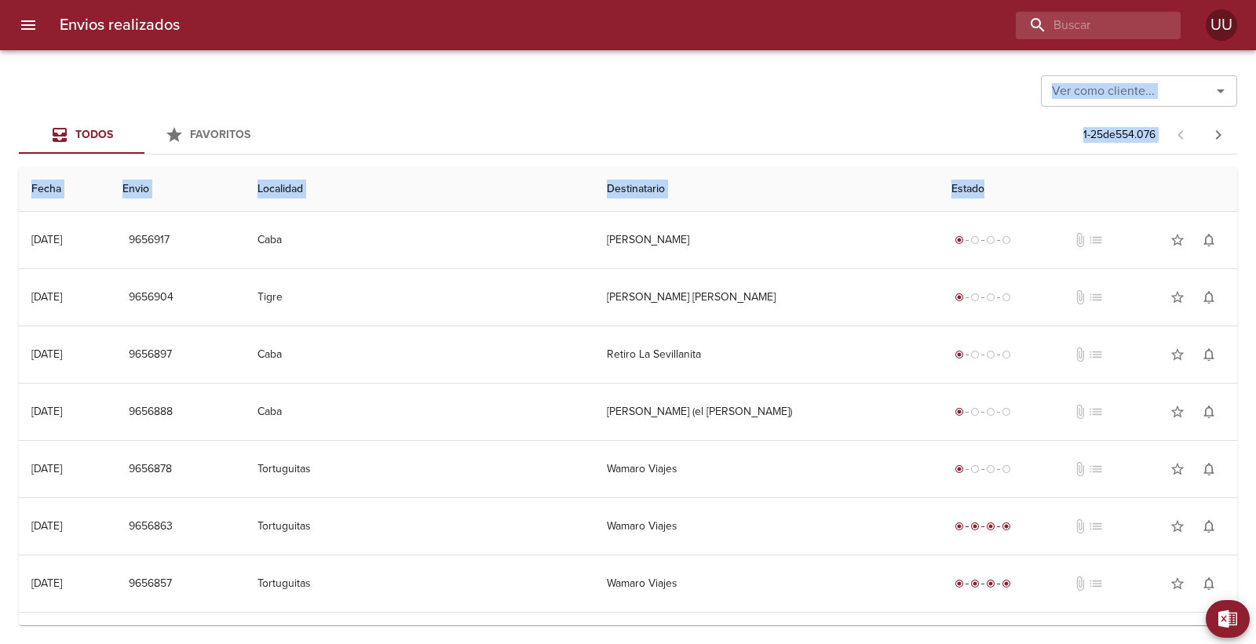
drag, startPoint x: 983, startPoint y: 87, endPoint x: 1031, endPoint y: 193, distance: 116.6
click at [1031, 193] on div "Ver como cliente... Ver como cliente... Todos Favoritos 1 - 25 de 554.076 Fecha…" at bounding box center [628, 347] width 1256 height 594
click at [1031, 193] on th "Estado" at bounding box center [1088, 189] width 298 height 45
drag, startPoint x: 1037, startPoint y: 186, endPoint x: 1015, endPoint y: 100, distance: 89.1
click at [1015, 100] on div "Ver como cliente... Ver como cliente... Todos Favoritos 1 - 25 de 554.076 Fecha…" at bounding box center [628, 347] width 1256 height 594
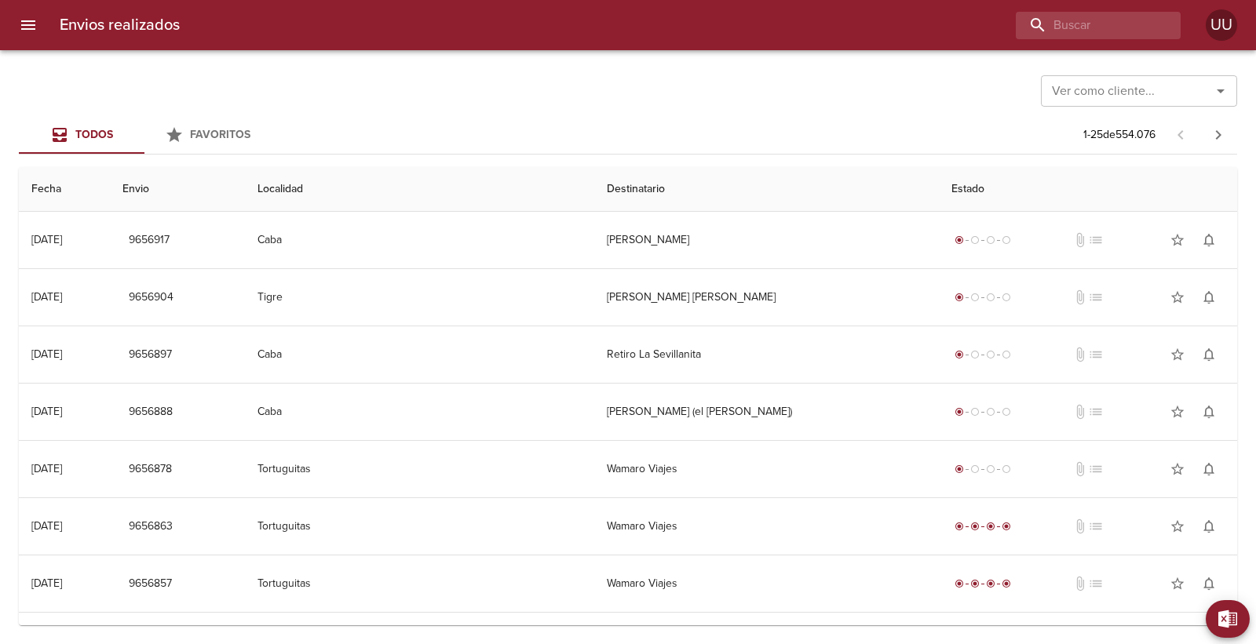
click at [1015, 100] on div "Ver como cliente... Ver como cliente..." at bounding box center [628, 89] width 1218 height 41
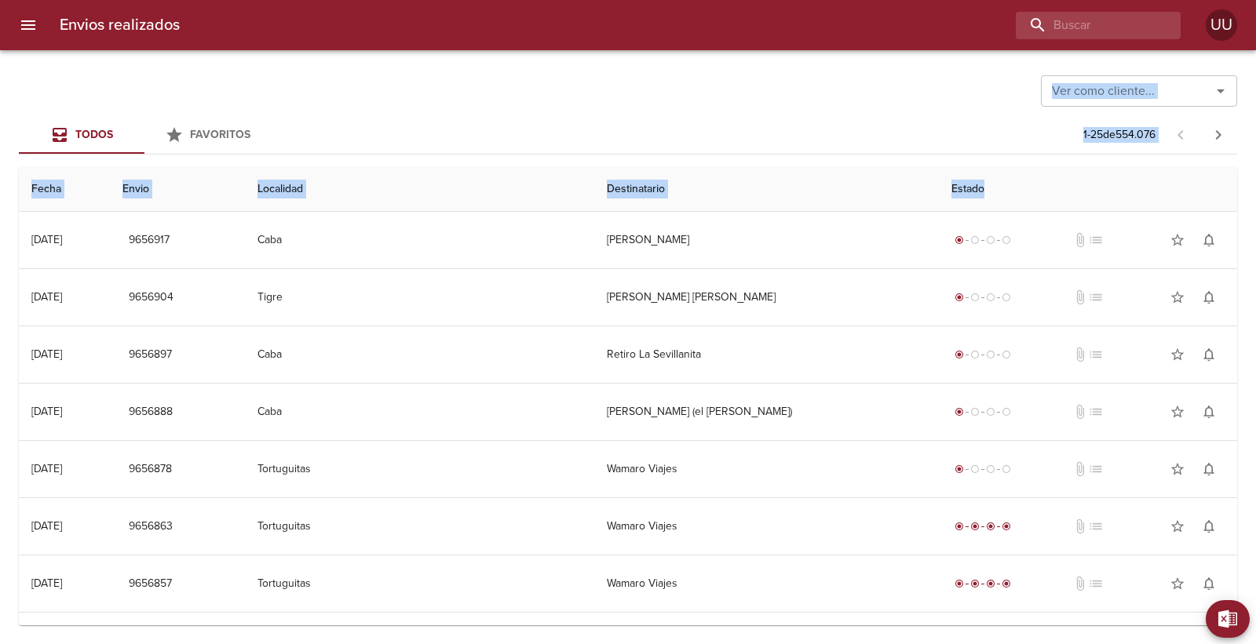
drag, startPoint x: 1015, startPoint y: 100, endPoint x: 1041, endPoint y: 191, distance: 94.9
click at [1041, 191] on div "Ver como cliente... Ver como cliente... Todos Favoritos 1 - 25 de 554.076 Fecha…" at bounding box center [628, 347] width 1256 height 594
click at [1041, 191] on th "Estado" at bounding box center [1088, 189] width 298 height 45
drag, startPoint x: 1060, startPoint y: 201, endPoint x: 1016, endPoint y: 97, distance: 113.3
click at [1016, 97] on div "Ver como cliente... Ver como cliente... Todos Favoritos 1 - 25 de 554.076 Fecha…" at bounding box center [628, 347] width 1256 height 594
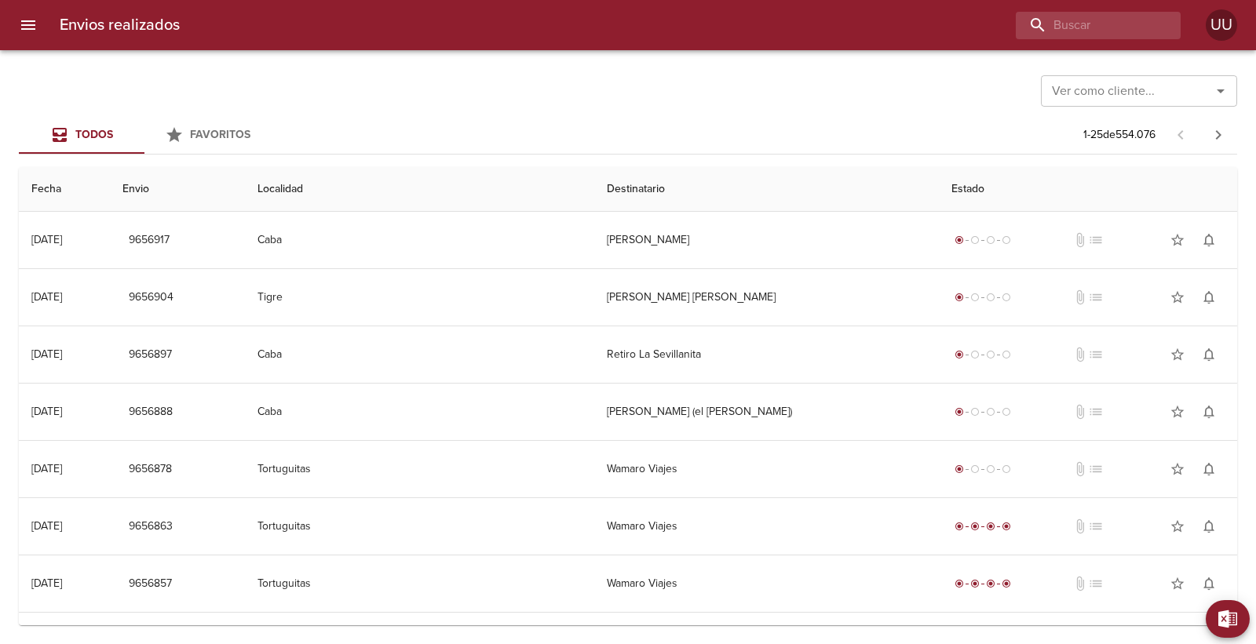
click at [1016, 97] on div "Ver como cliente... Ver como cliente..." at bounding box center [628, 89] width 1218 height 41
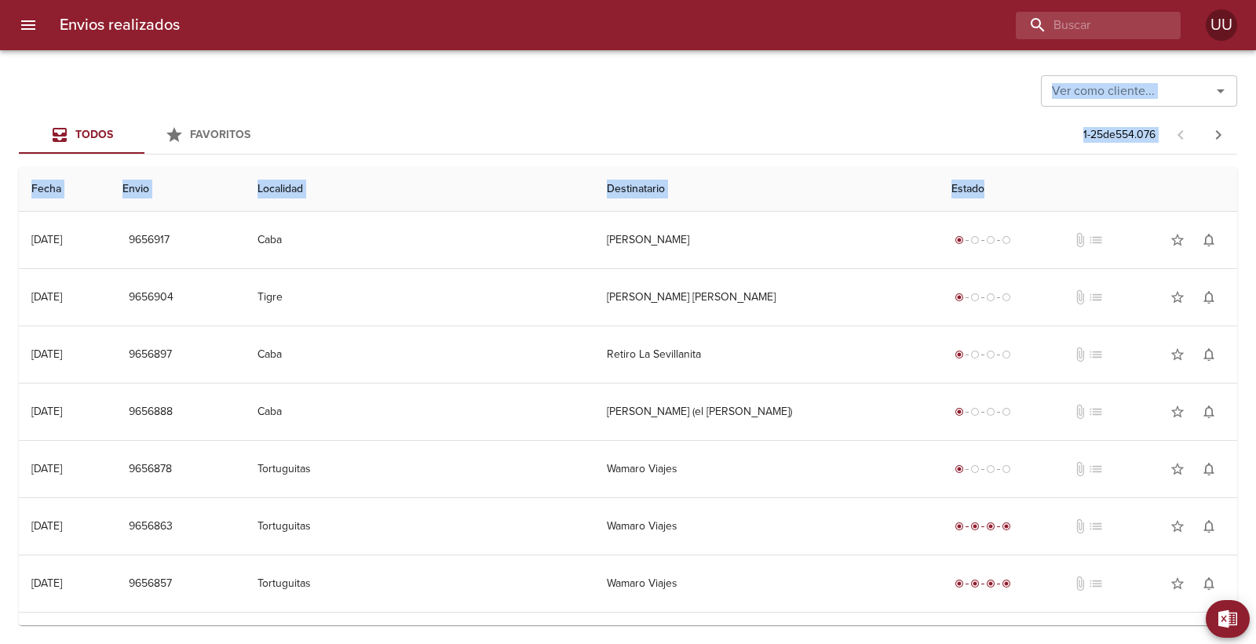
drag, startPoint x: 1016, startPoint y: 112, endPoint x: 1029, endPoint y: 178, distance: 67.3
click at [1029, 178] on div "Ver como cliente... Ver como cliente... Todos Favoritos 1 - 25 de 554.076 Fecha…" at bounding box center [628, 347] width 1256 height 594
click at [1029, 178] on th "Estado" at bounding box center [1088, 189] width 298 height 45
drag, startPoint x: 966, startPoint y: 173, endPoint x: 971, endPoint y: 91, distance: 81.8
click at [971, 91] on div "Ver como cliente... Ver como cliente... Todos Favoritos 1 - 25 de 554.076 Fecha…" at bounding box center [628, 347] width 1256 height 594
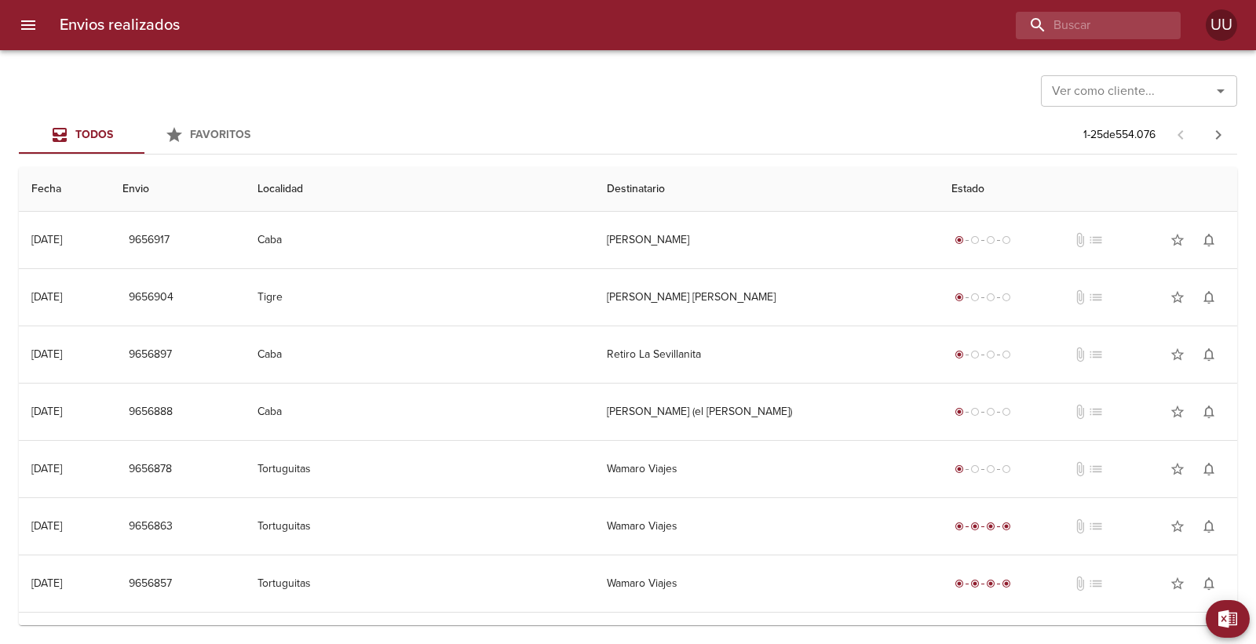
click at [971, 91] on div "Ver como cliente... Ver como cliente..." at bounding box center [628, 89] width 1218 height 41
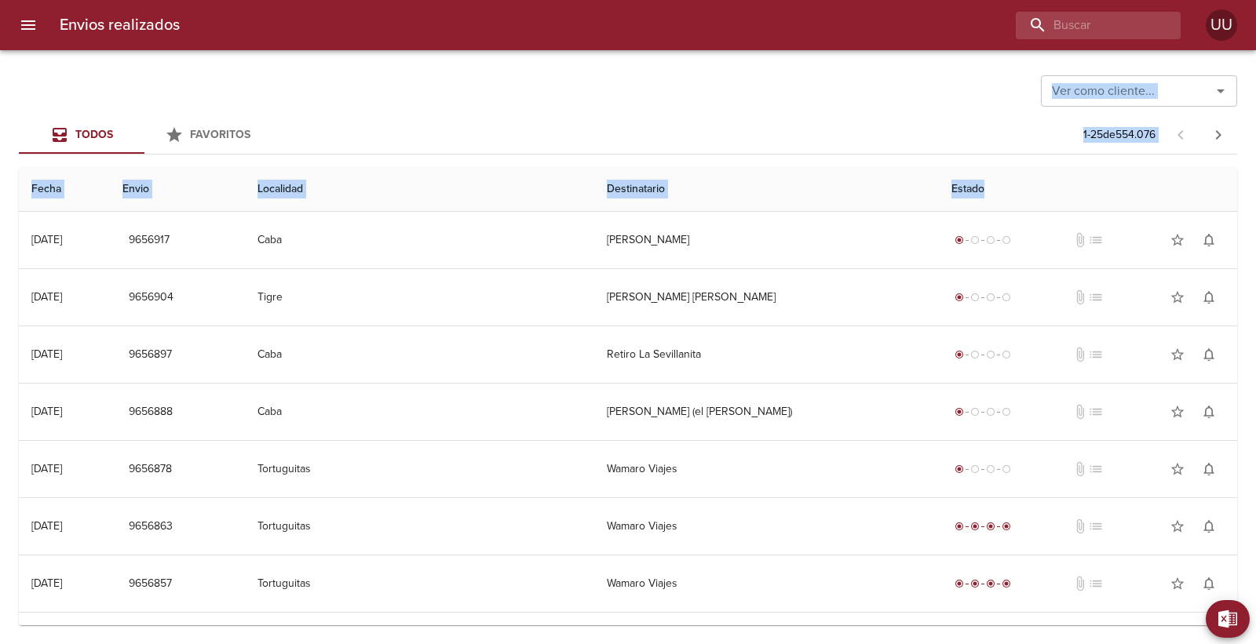
drag, startPoint x: 975, startPoint y: 78, endPoint x: 1032, endPoint y: 184, distance: 120.5
click at [1032, 184] on div "Ver como cliente... Ver como cliente... Todos Favoritos 1 - 25 de 554.076 Fecha…" at bounding box center [628, 347] width 1256 height 594
click at [1032, 184] on th "Estado" at bounding box center [1088, 189] width 298 height 45
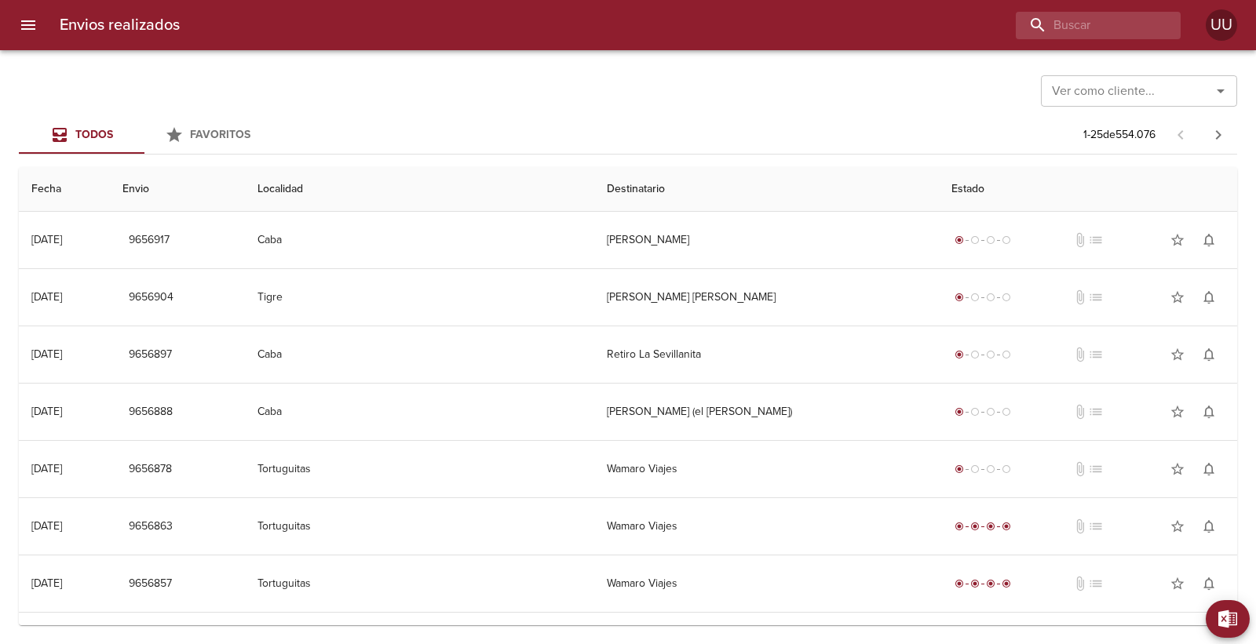
drag, startPoint x: 1041, startPoint y: 187, endPoint x: 1016, endPoint y: 193, distance: 25.1
click at [1016, 193] on th "Estado" at bounding box center [1088, 189] width 298 height 45
click at [1073, 16] on input "buscar" at bounding box center [1053, 25] width 201 height 27
type input "jaureguib"
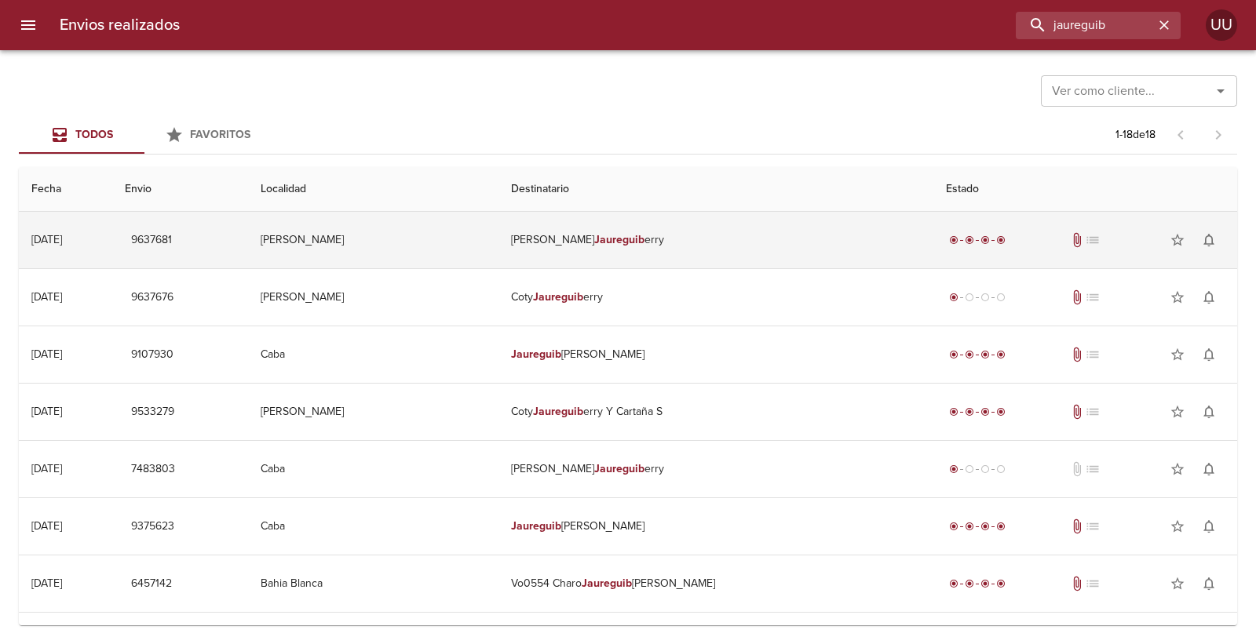
click at [657, 241] on td "Ret Coty Jaureguib erry" at bounding box center [715, 240] width 435 height 57
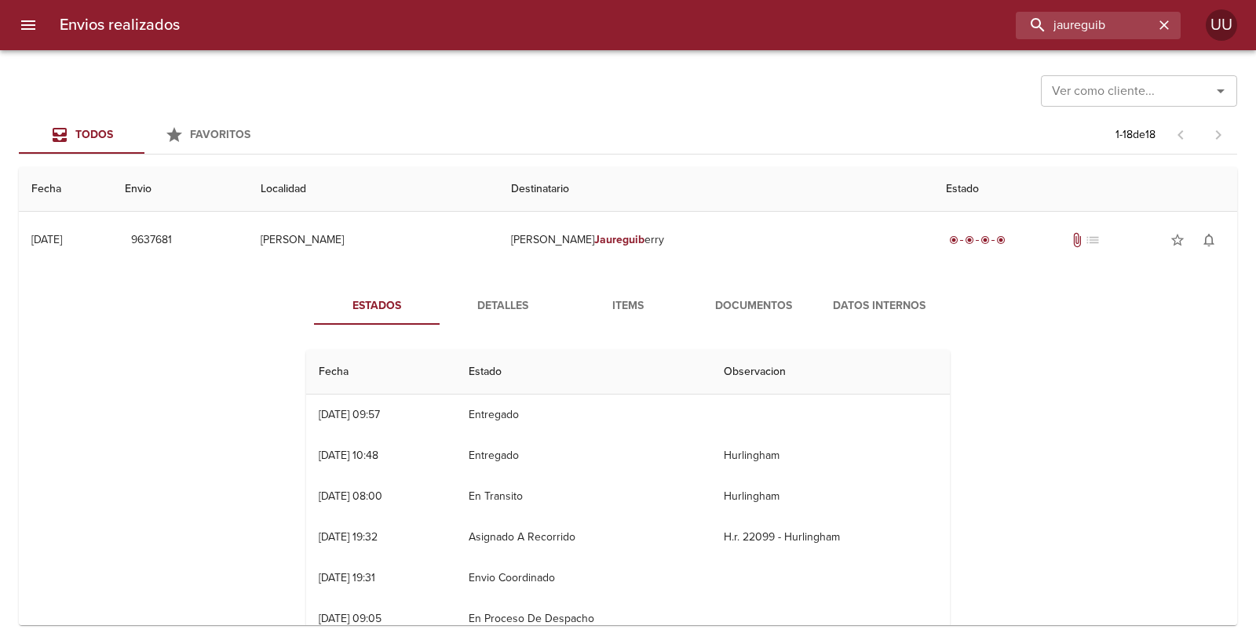
click at [742, 303] on span "Documentos" at bounding box center [753, 307] width 107 height 20
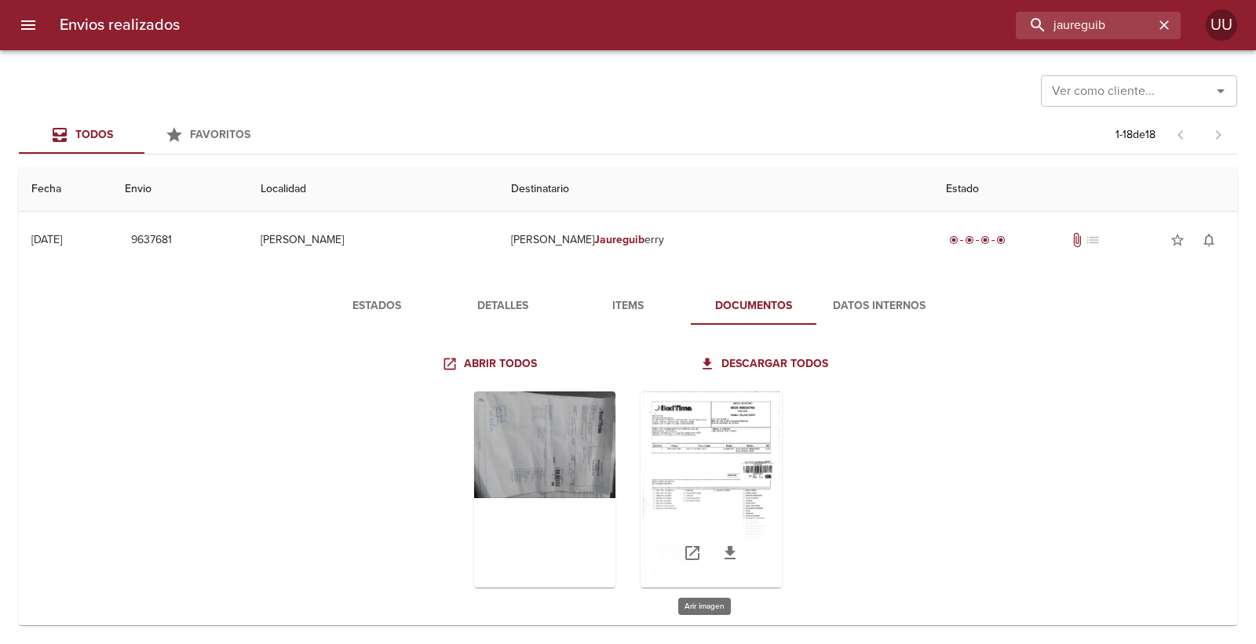
click at [699, 461] on div "Tabla de envíos del cliente" at bounding box center [710, 490] width 141 height 196
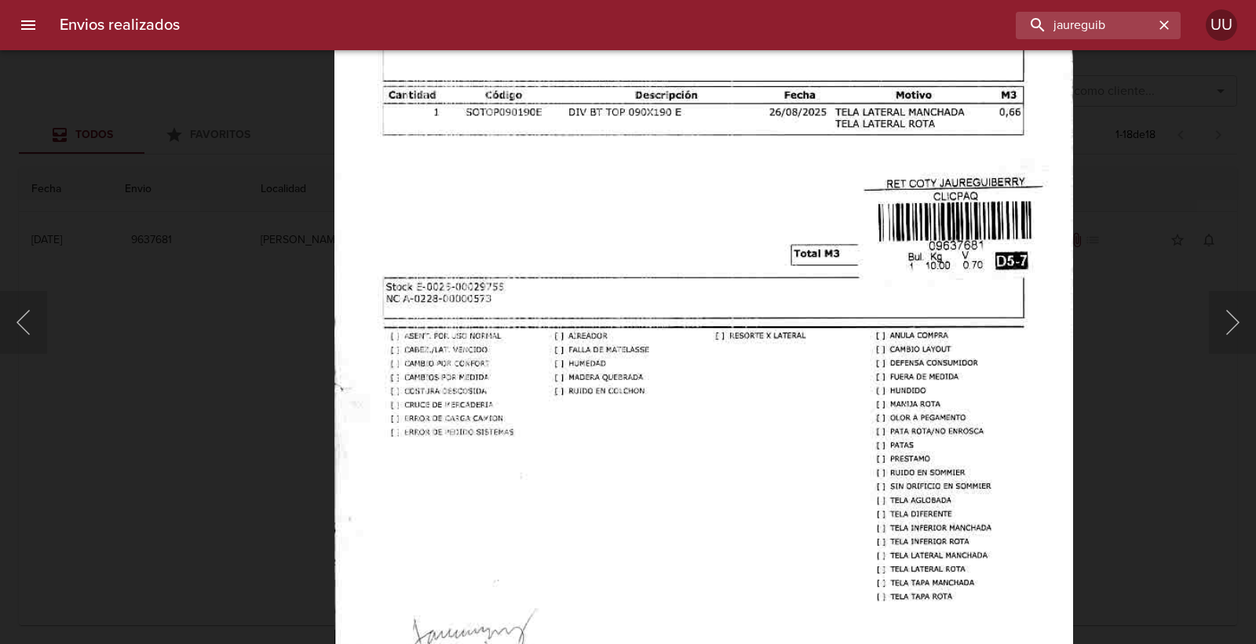
click at [791, 362] on img "Lightbox" at bounding box center [703, 330] width 739 height 1058
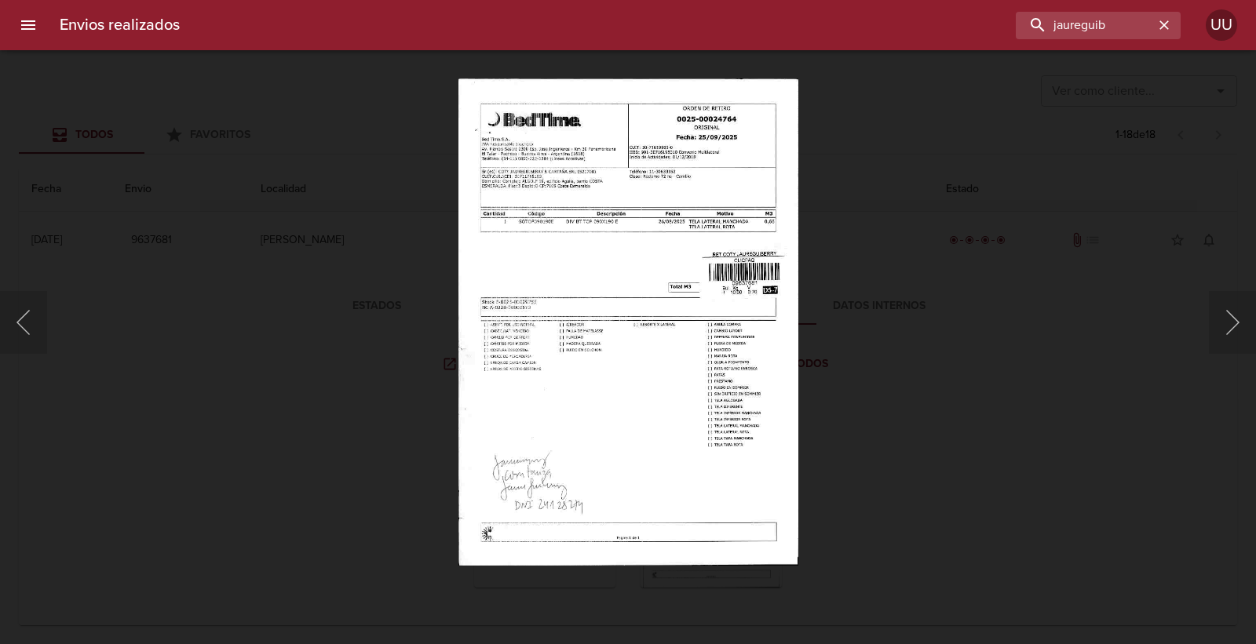
click at [698, 291] on img "Lightbox" at bounding box center [628, 321] width 340 height 487
click at [538, 542] on img "Lightbox" at bounding box center [628, 321] width 340 height 487
click at [545, 158] on img "Lightbox" at bounding box center [628, 321] width 340 height 487
click at [272, 259] on div "Lightbox" at bounding box center [628, 322] width 1256 height 644
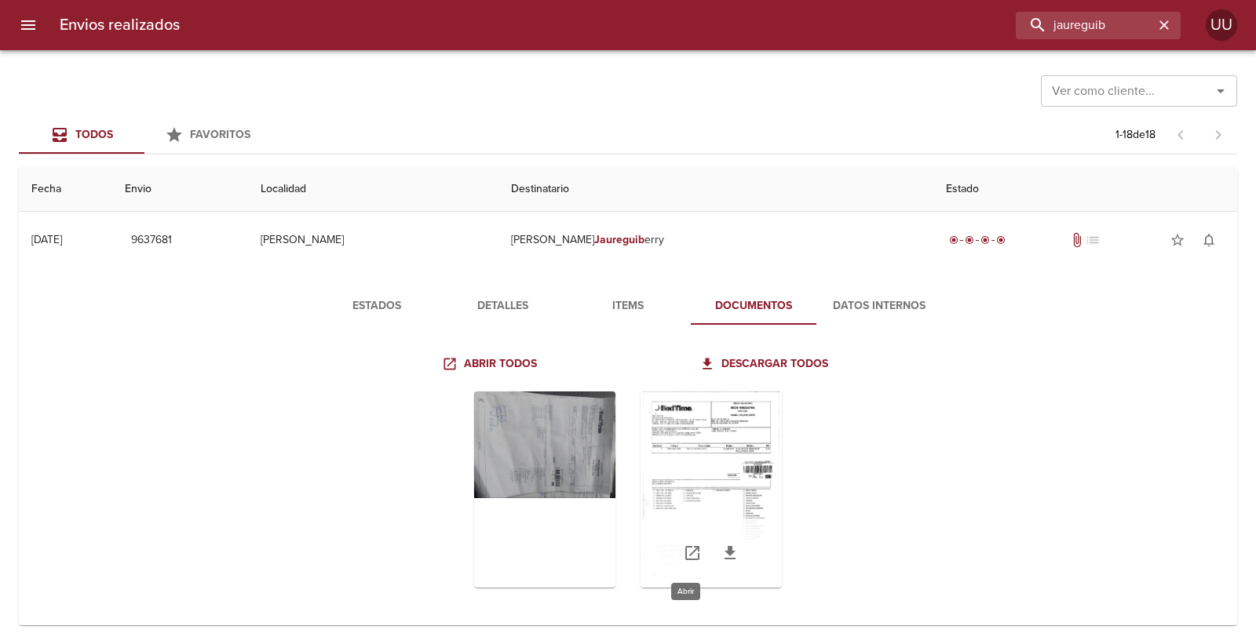
click at [686, 558] on icon "Tabla de envíos del cliente" at bounding box center [692, 553] width 19 height 19
